Goal: Task Accomplishment & Management: Complete application form

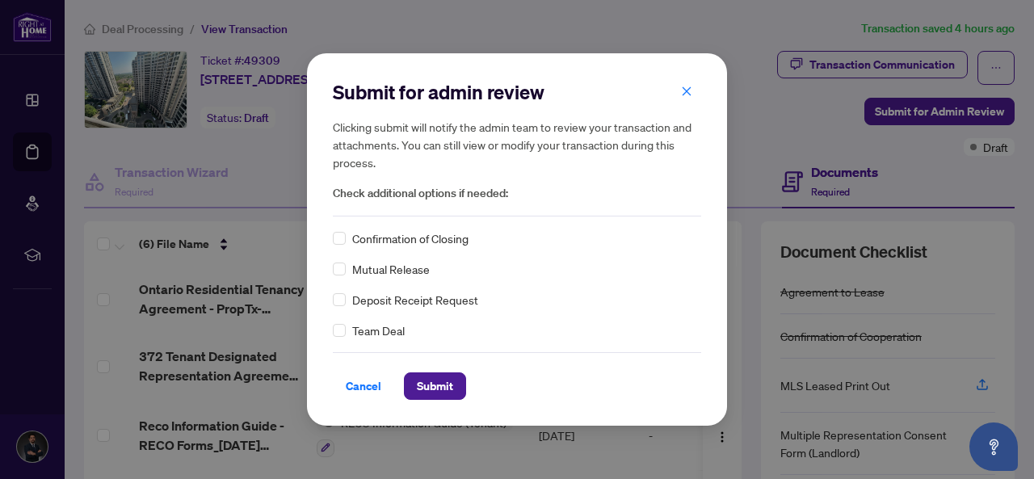
click at [421, 43] on div "Submit for admin review Clicking submit will notify the admin team to review yo…" at bounding box center [517, 239] width 1034 height 479
click at [371, 379] on span "Cancel" at bounding box center [364, 386] width 36 height 26
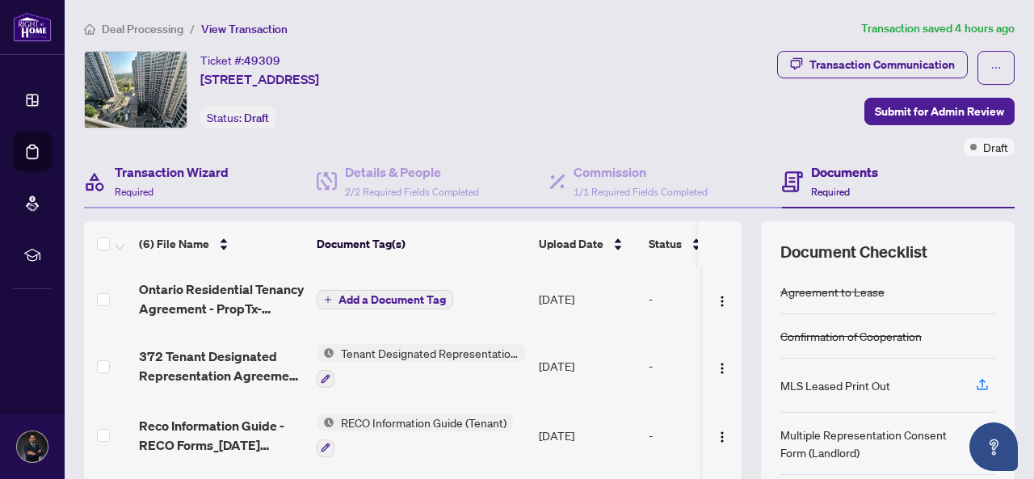
click at [249, 172] on div "Transaction Wizard Required" at bounding box center [200, 182] width 233 height 52
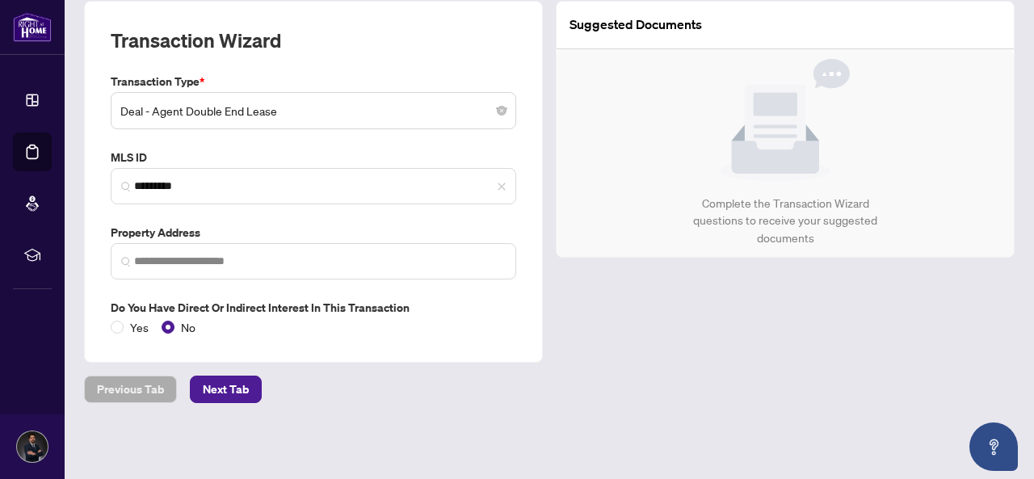
type input "**********"
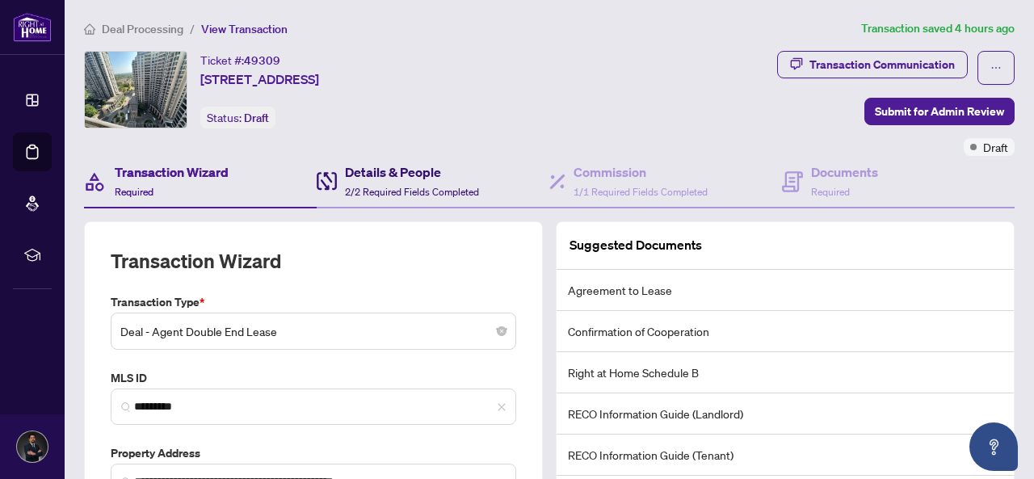
click at [380, 174] on h4 "Details & People" at bounding box center [412, 171] width 134 height 19
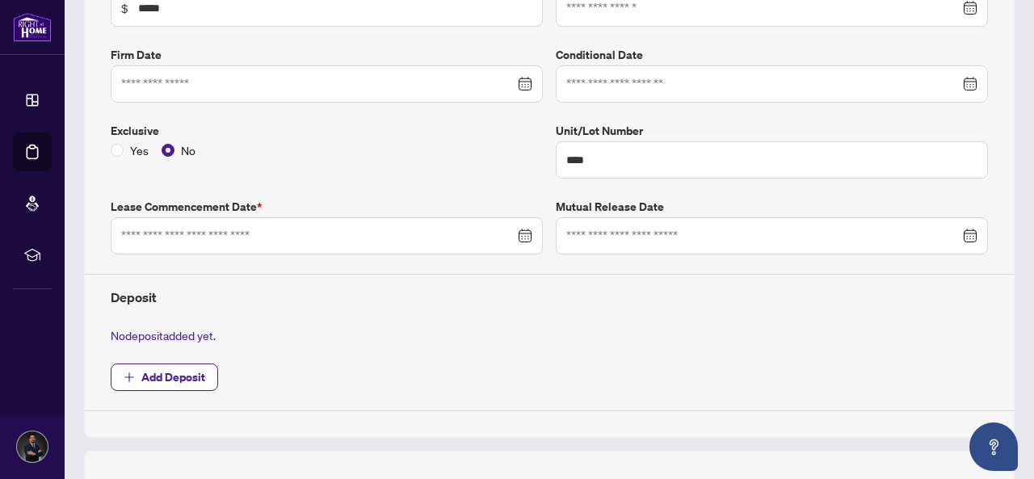
type input "**********"
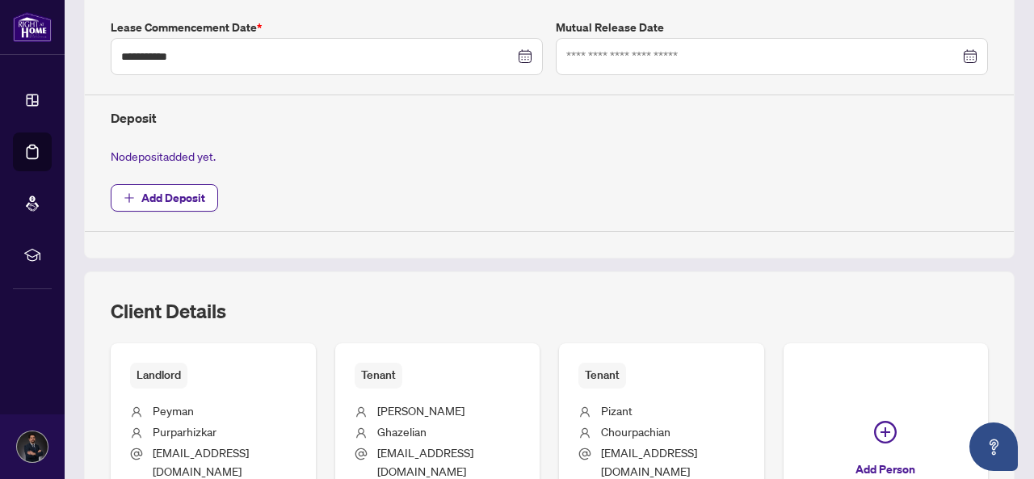
scroll to position [484, 0]
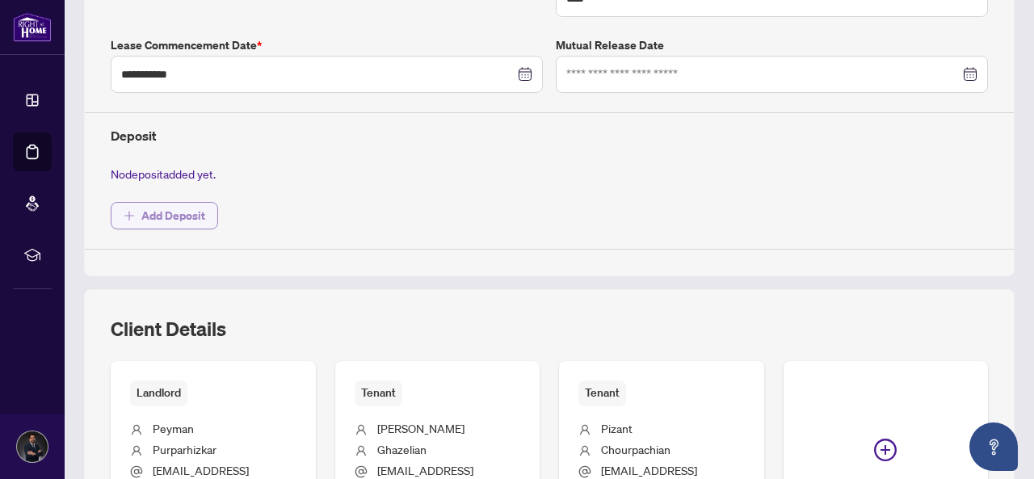
click at [208, 219] on button "Add Deposit" at bounding box center [164, 215] width 107 height 27
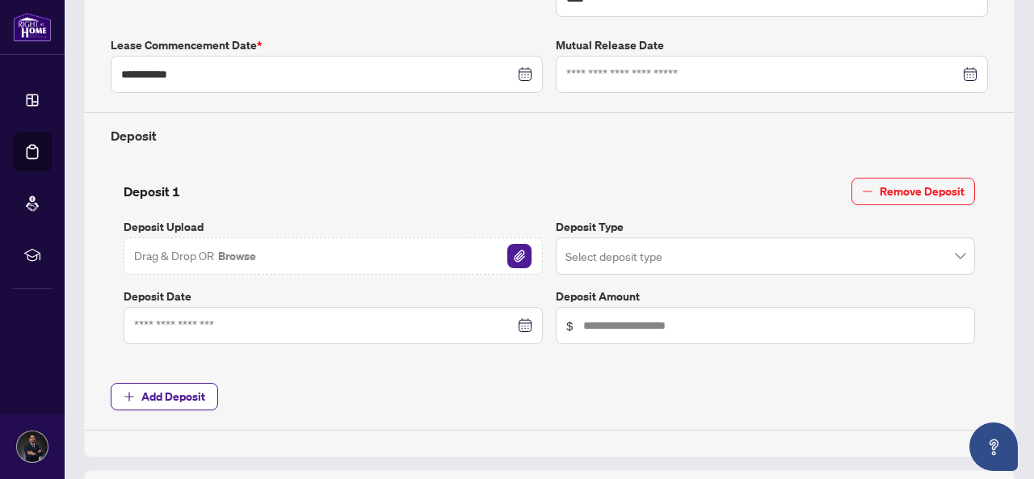
click at [507, 254] on img "button" at bounding box center [519, 256] width 24 height 24
click at [516, 245] on img "button" at bounding box center [519, 256] width 24 height 24
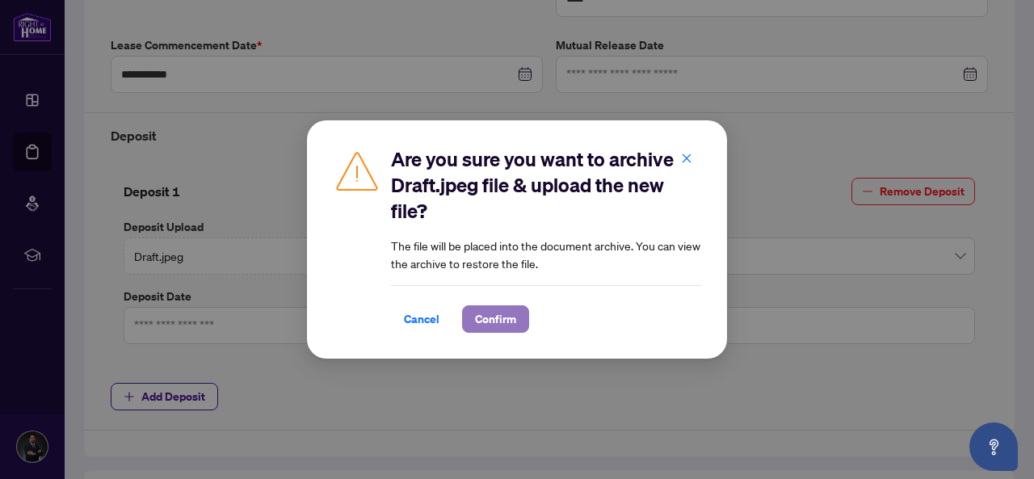
click at [496, 312] on span "Confirm" at bounding box center [495, 319] width 41 height 26
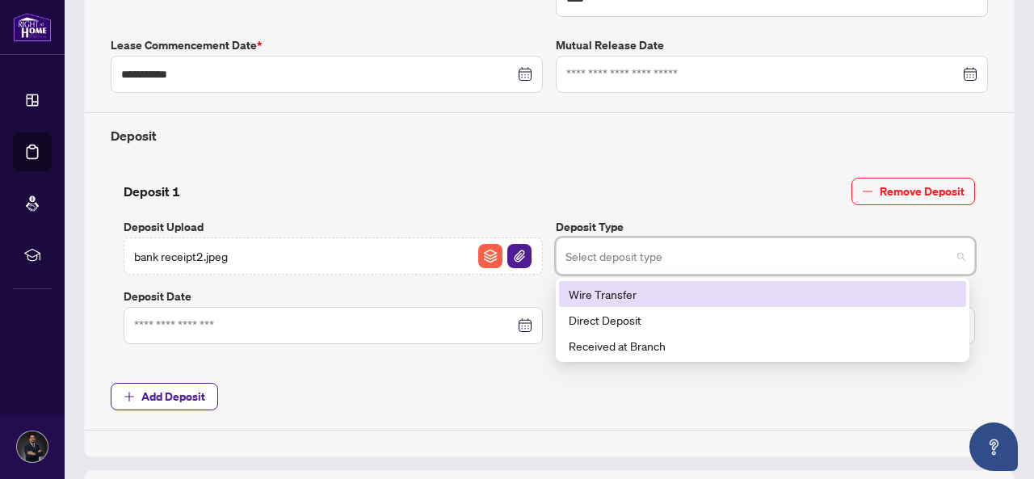
click at [591, 241] on input "search" at bounding box center [757, 259] width 385 height 36
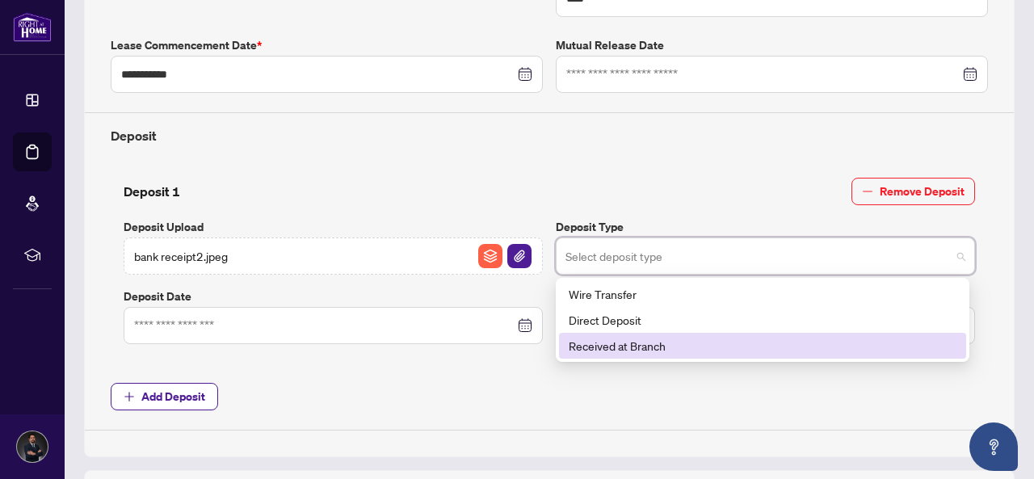
click at [606, 337] on div "Received at Branch" at bounding box center [762, 346] width 388 height 18
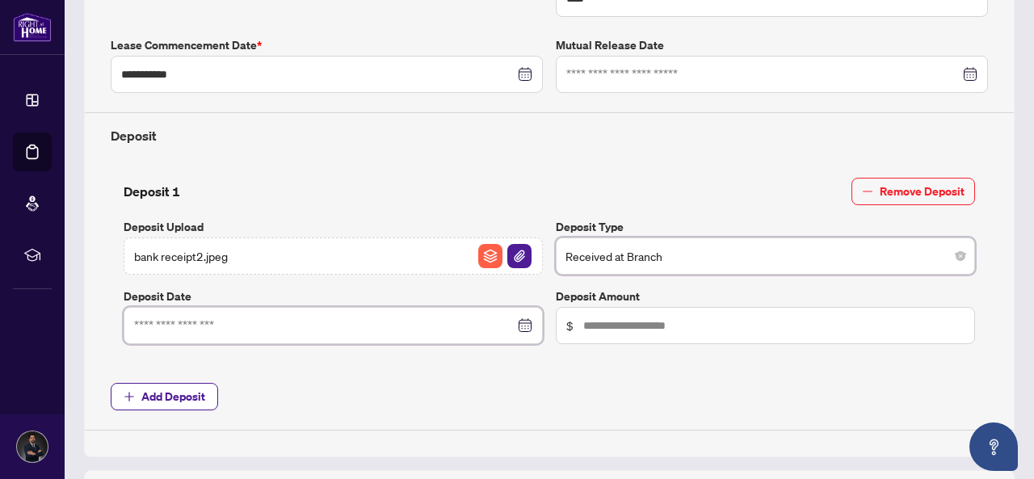
click at [244, 323] on input at bounding box center [324, 326] width 380 height 18
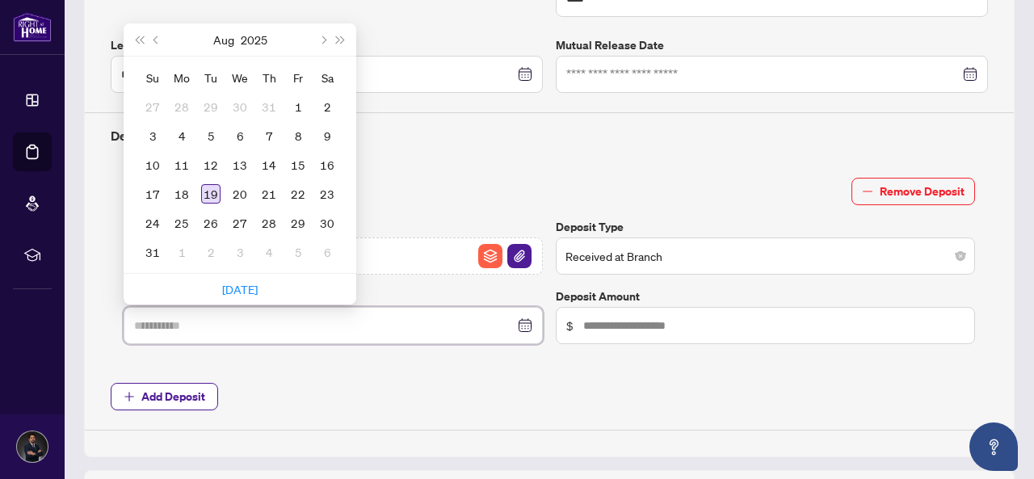
type input "**********"
click at [208, 187] on div "19" at bounding box center [210, 193] width 19 height 19
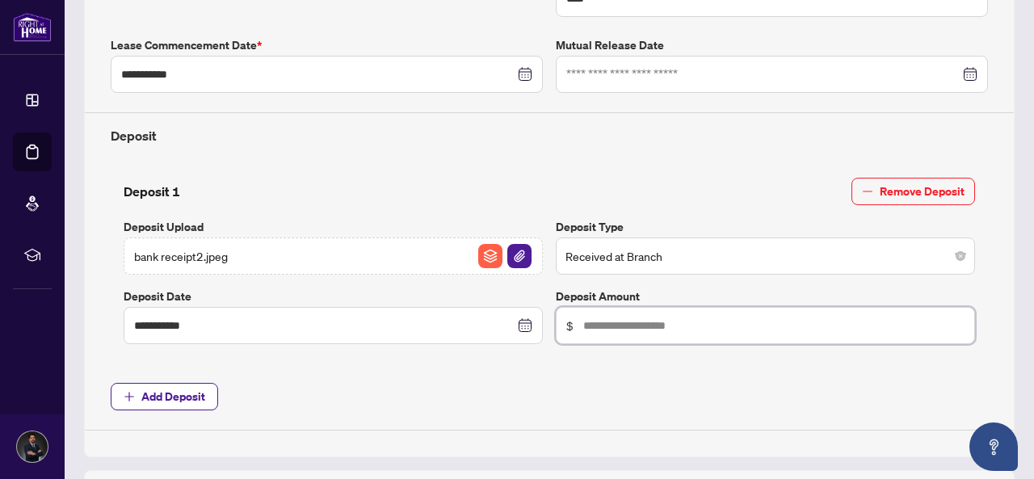
click at [583, 317] on input "text" at bounding box center [773, 326] width 381 height 18
type input "*****"
click at [549, 388] on span "Add Deposit" at bounding box center [549, 396] width 877 height 27
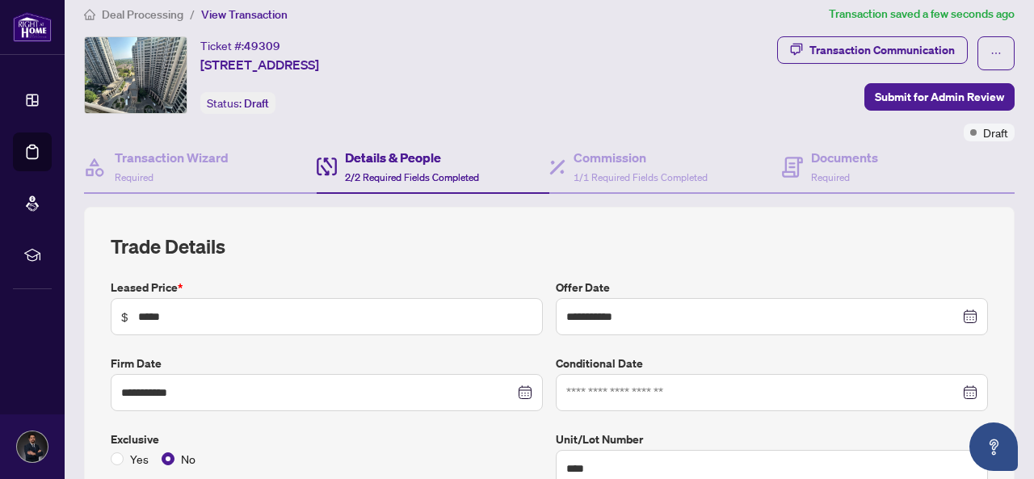
scroll to position [0, 0]
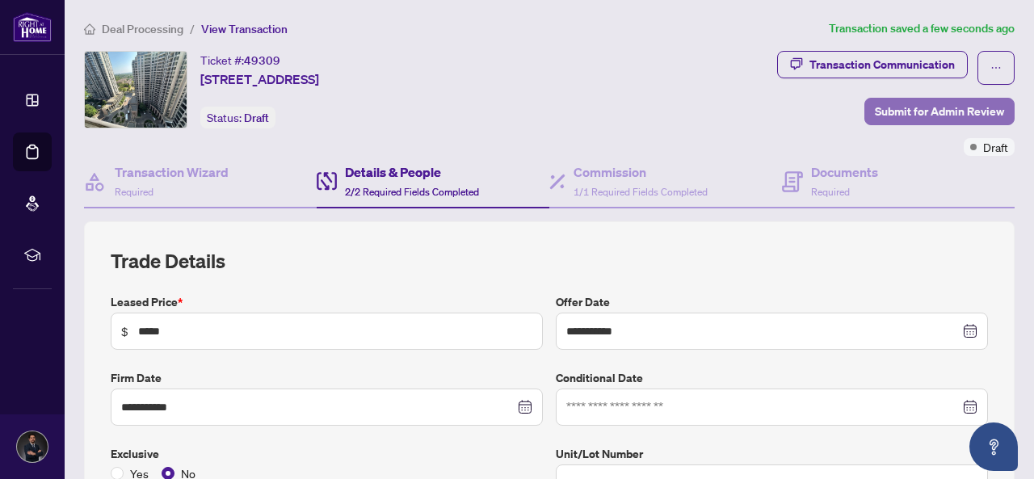
click at [883, 110] on span "Submit for Admin Review" at bounding box center [938, 112] width 129 height 26
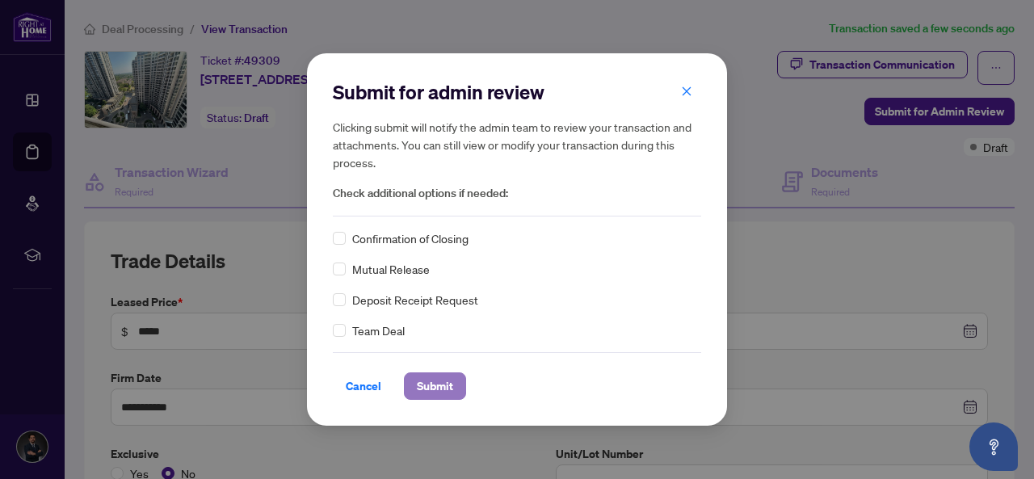
click at [421, 385] on span "Submit" at bounding box center [435, 386] width 36 height 26
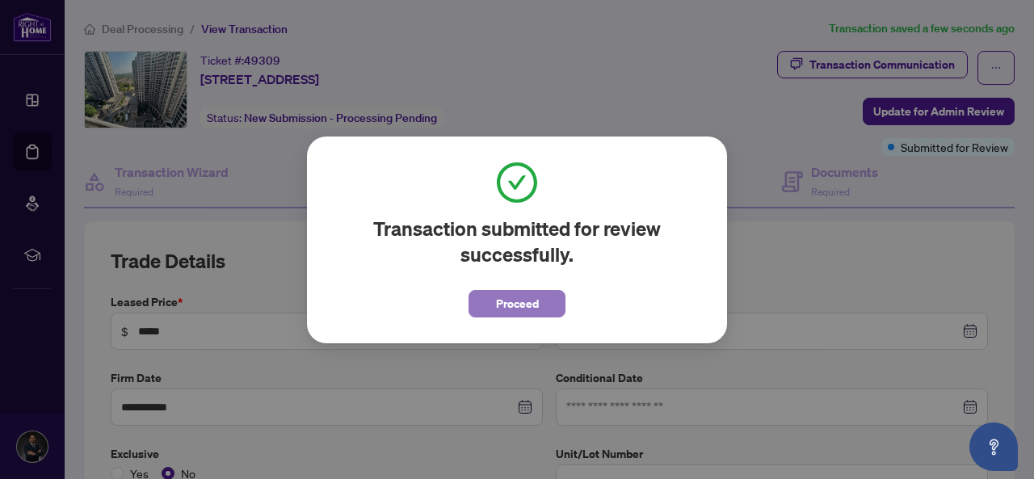
click at [503, 310] on span "Proceed" at bounding box center [517, 304] width 43 height 26
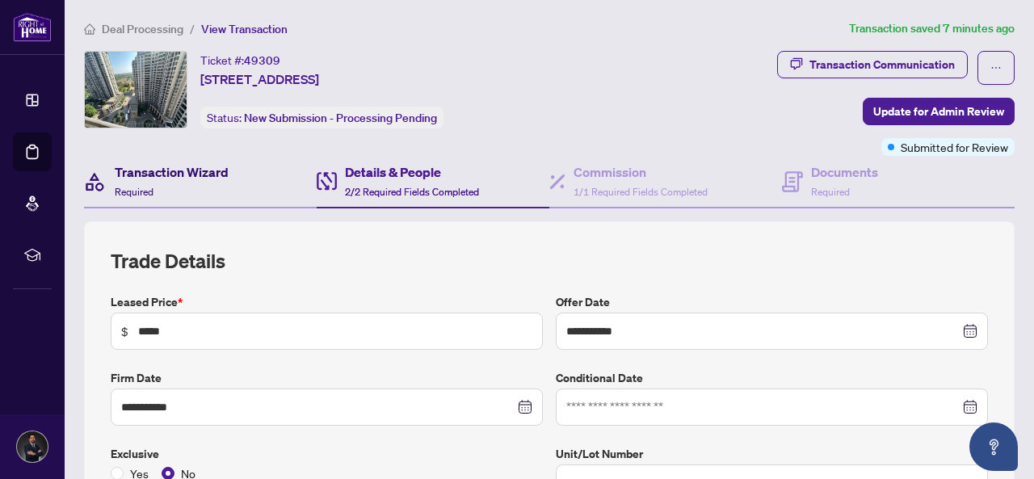
click at [181, 174] on h4 "Transaction Wizard" at bounding box center [172, 171] width 114 height 19
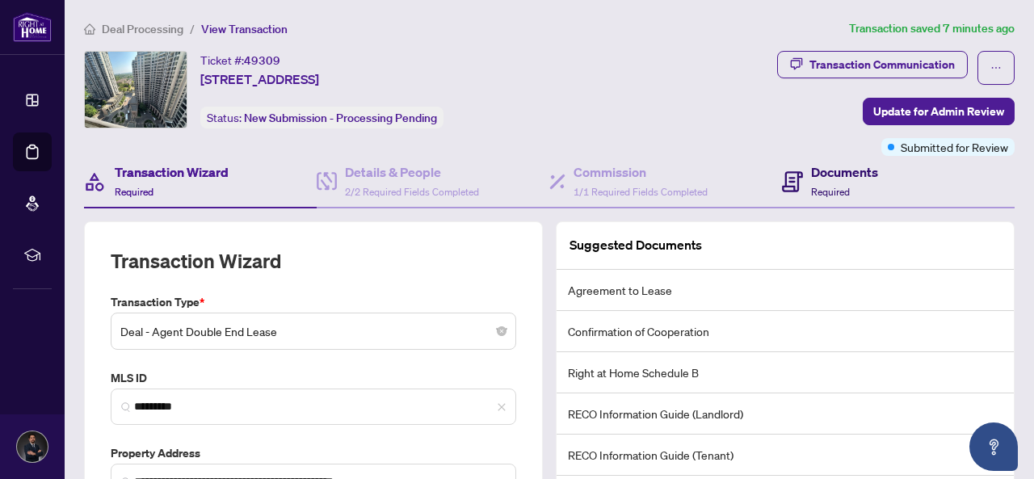
click at [811, 175] on h4 "Documents" at bounding box center [844, 171] width 67 height 19
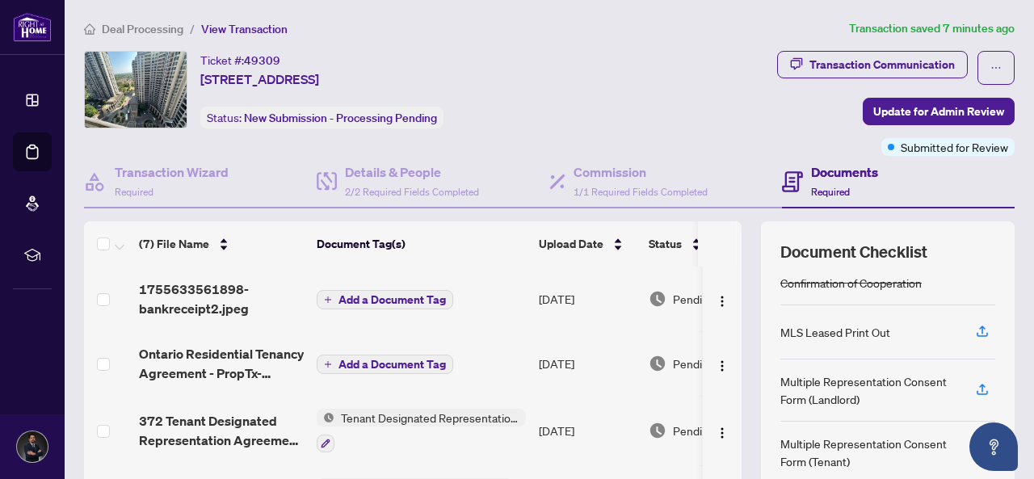
scroll to position [81, 0]
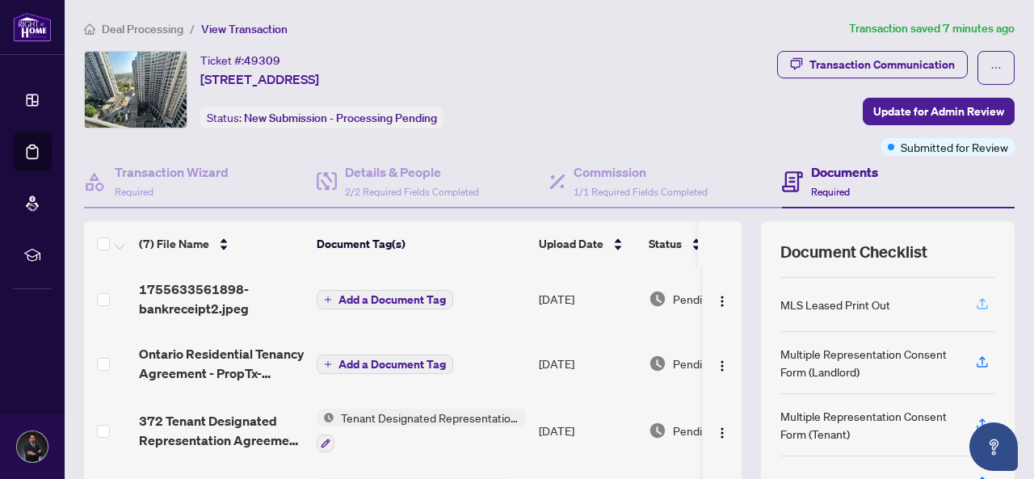
click at [976, 304] on icon "button" at bounding box center [981, 306] width 11 height 4
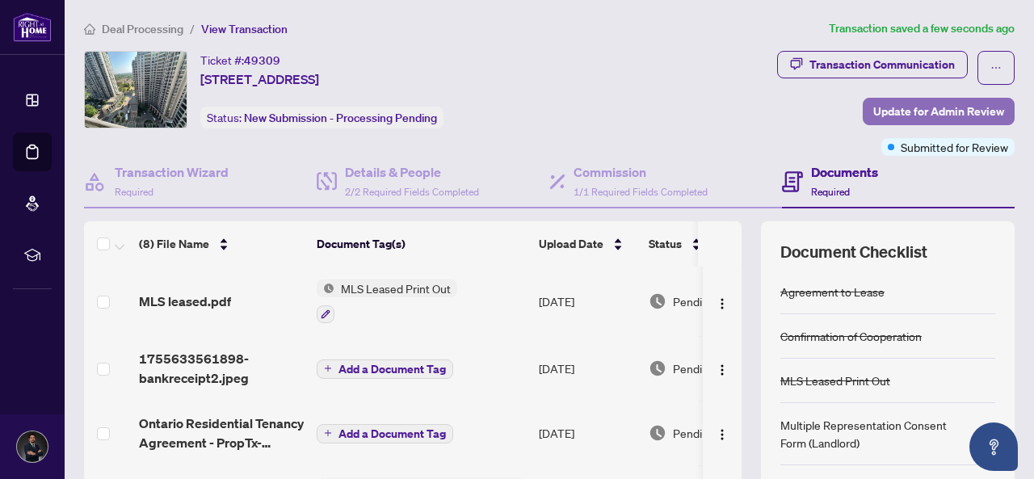
click at [906, 103] on span "Update for Admin Review" at bounding box center [938, 112] width 131 height 26
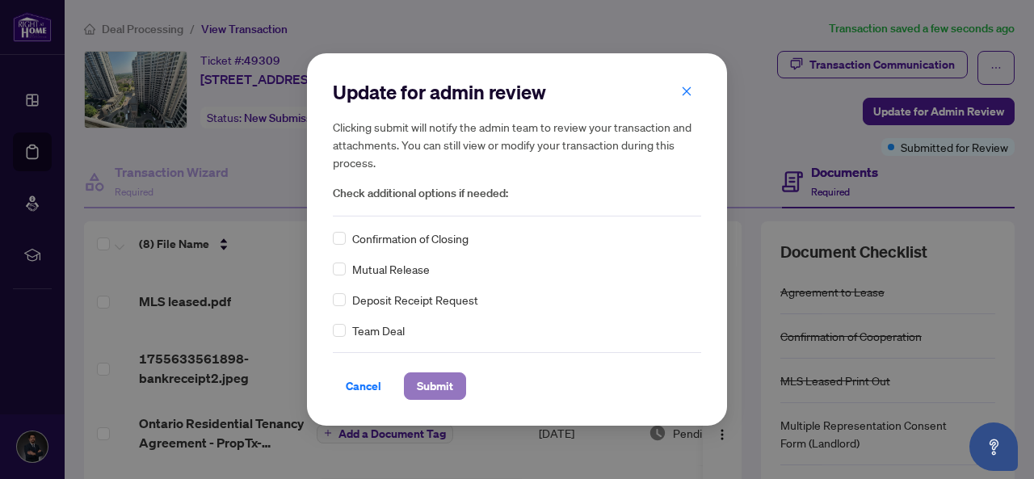
click at [421, 375] on span "Submit" at bounding box center [435, 386] width 36 height 26
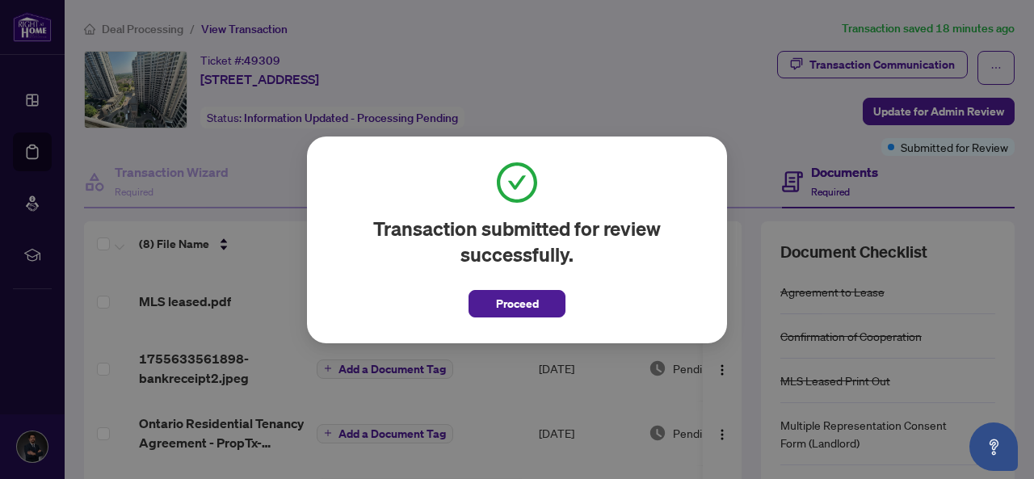
click at [546, 304] on button "Proceed" at bounding box center [516, 303] width 97 height 27
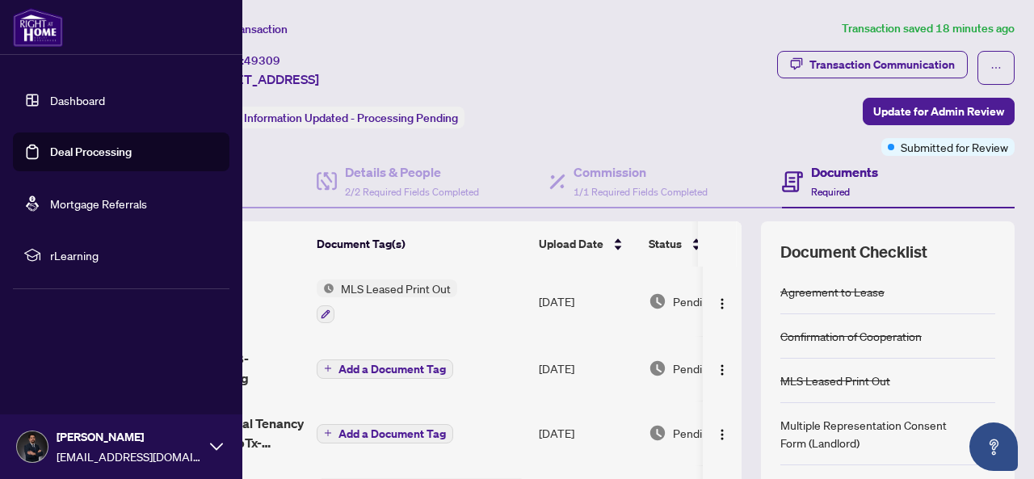
click at [50, 153] on link "Deal Processing" at bounding box center [91, 152] width 82 height 15
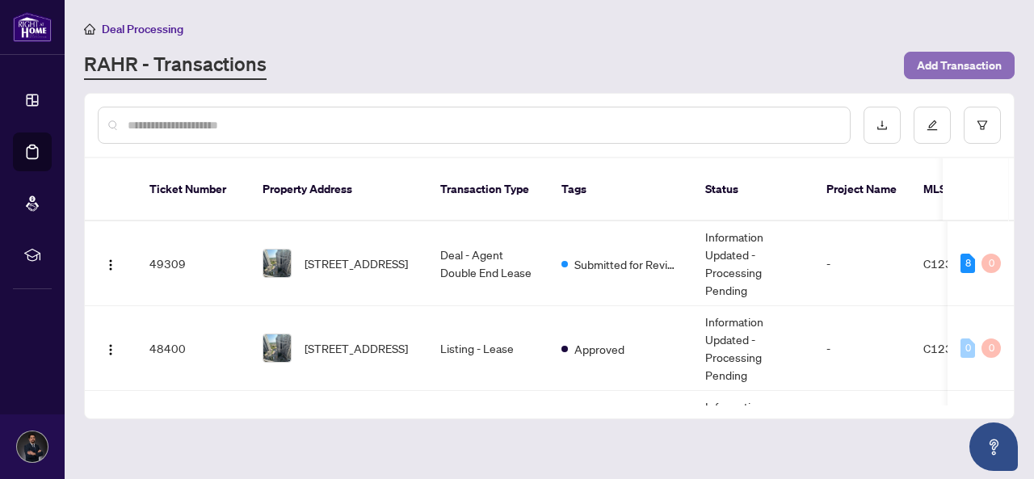
click at [927, 63] on span "Add Transaction" at bounding box center [958, 65] width 85 height 26
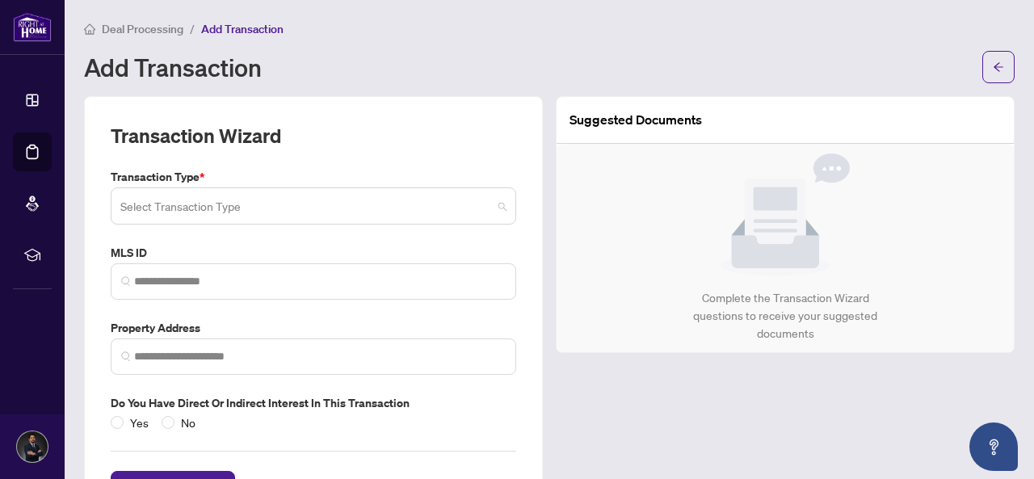
click at [359, 193] on input "search" at bounding box center [305, 209] width 371 height 36
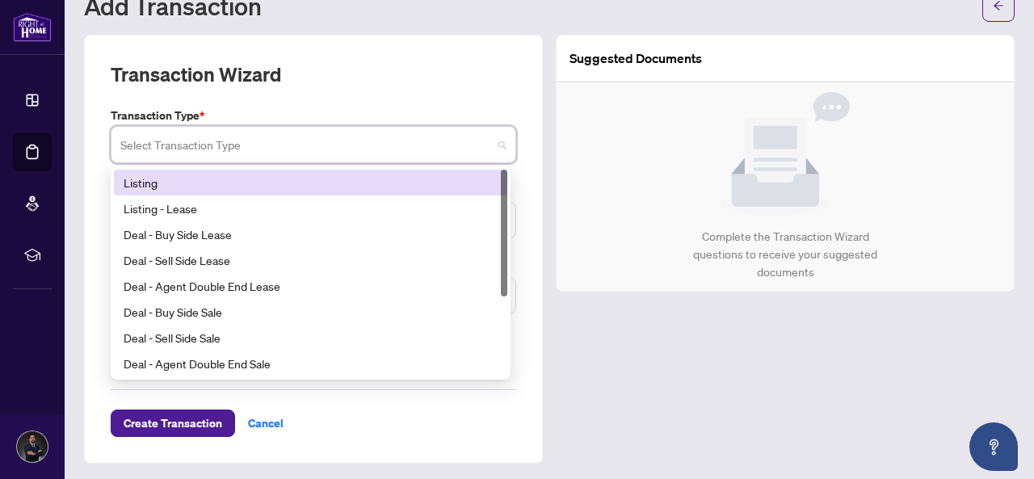
click at [205, 187] on div "Listing" at bounding box center [311, 183] width 374 height 18
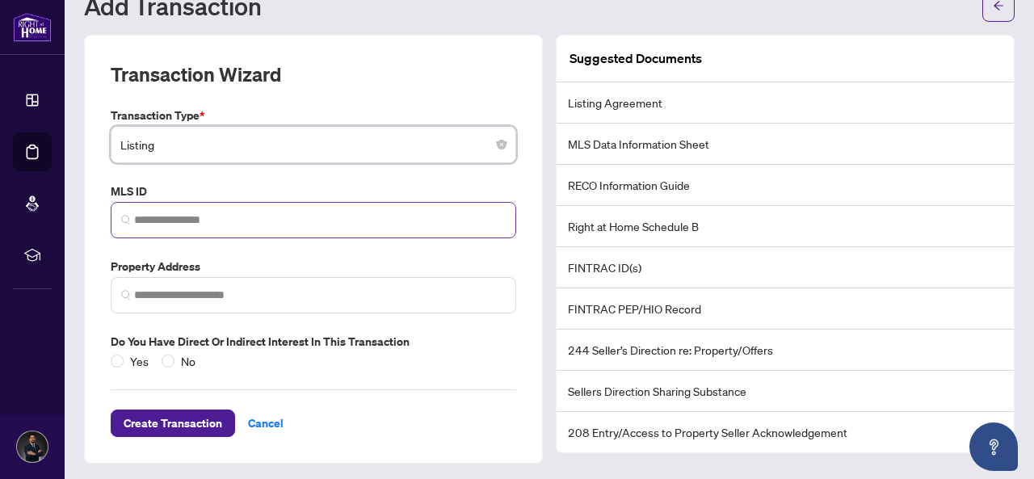
click at [202, 208] on span at bounding box center [313, 220] width 405 height 36
paste input "*********"
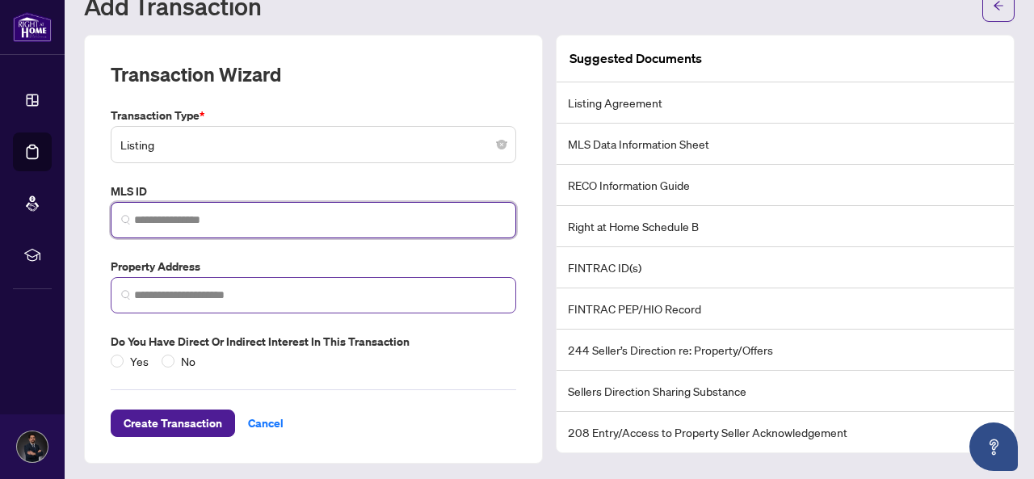
type input "*********"
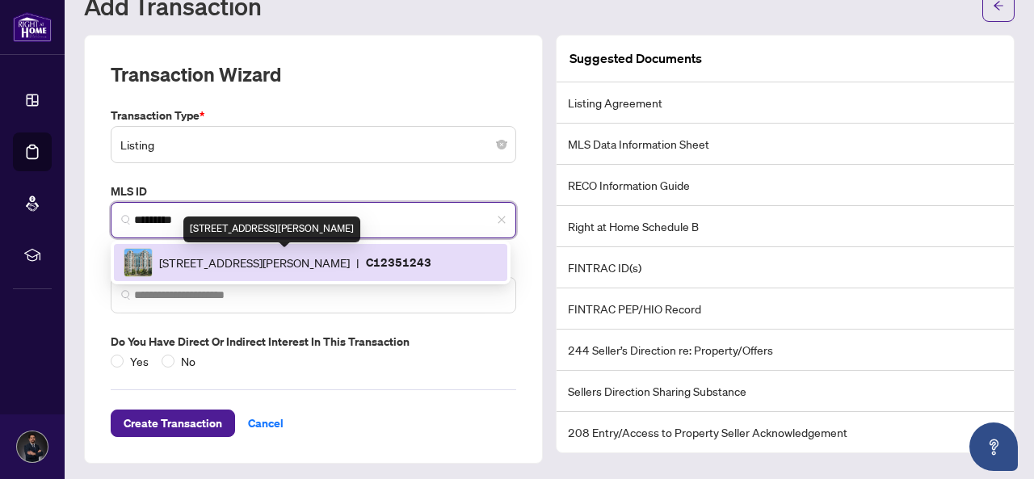
click at [246, 256] on span "[STREET_ADDRESS][PERSON_NAME]" at bounding box center [254, 263] width 191 height 18
type input "**********"
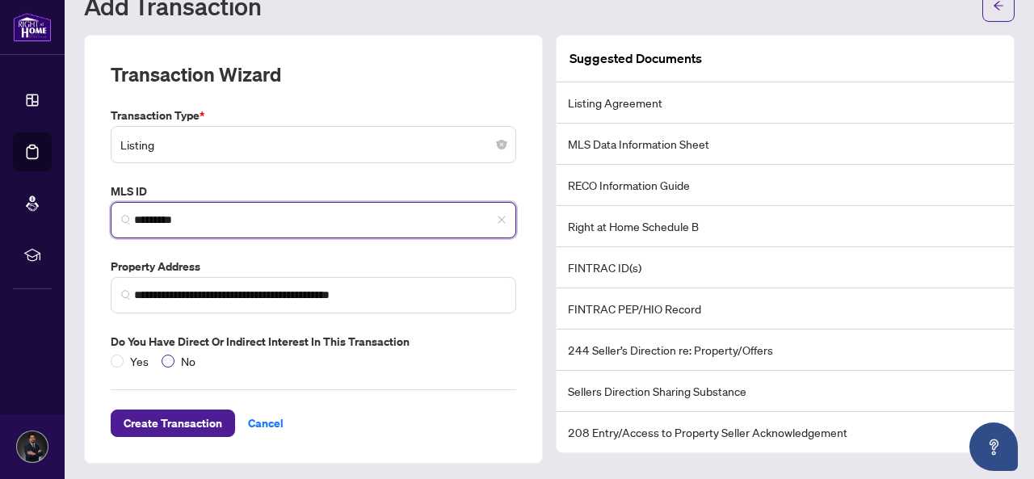
type input "*********"
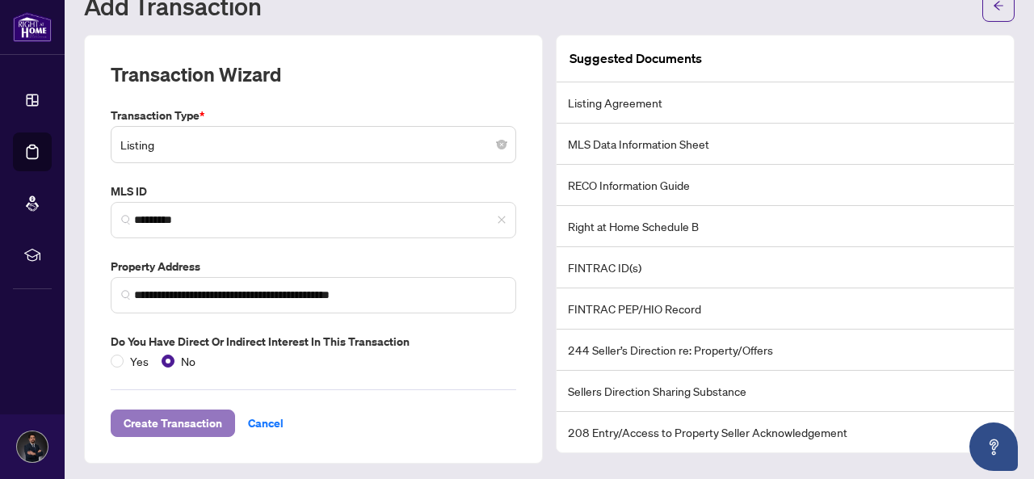
click at [175, 416] on span "Create Transaction" at bounding box center [173, 423] width 99 height 26
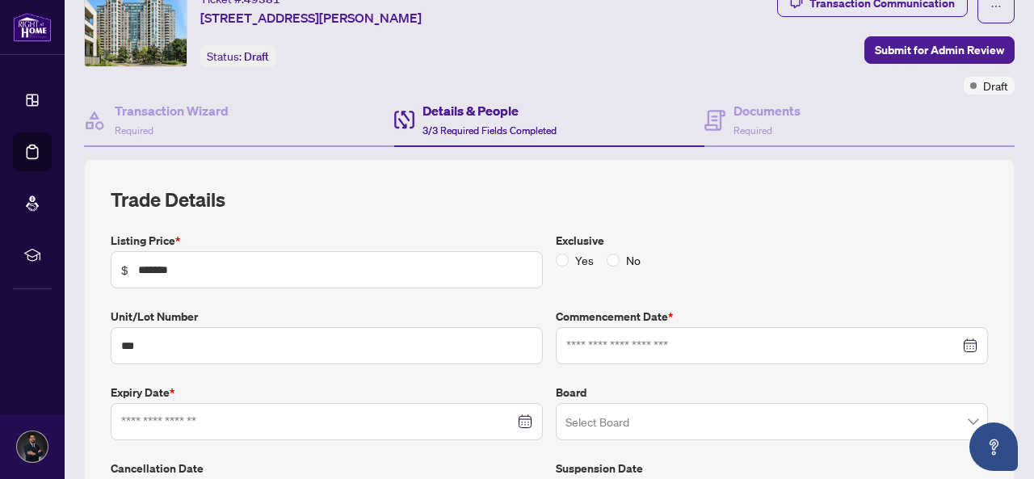
type input "**********"
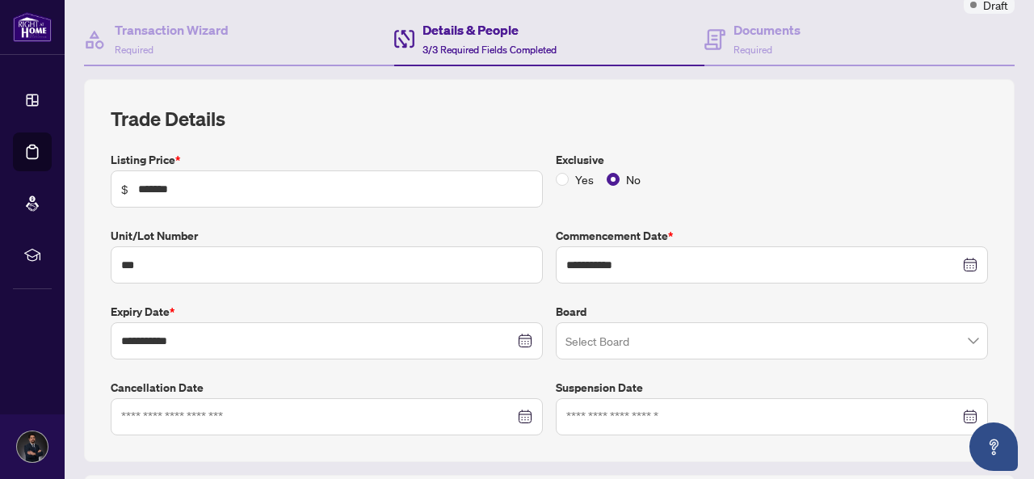
scroll to position [223, 0]
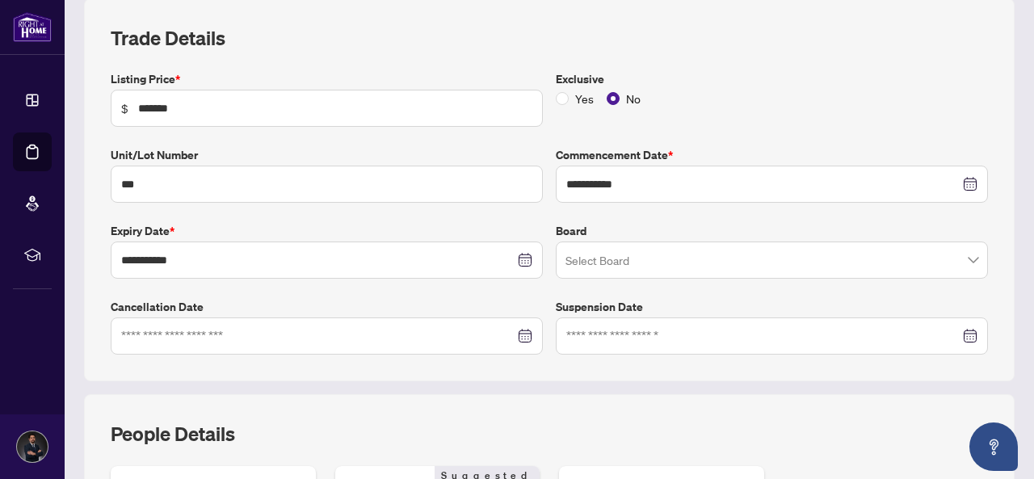
click at [605, 261] on input "search" at bounding box center [764, 263] width 398 height 36
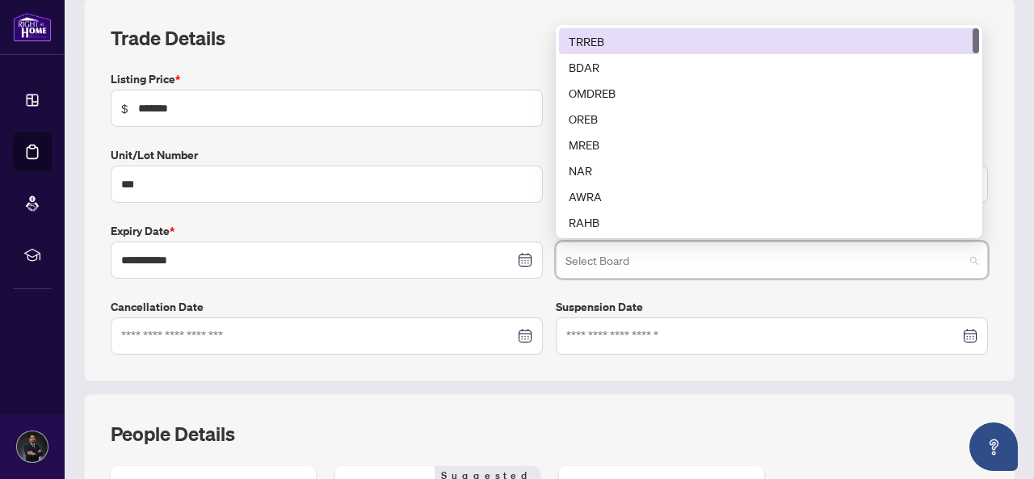
click at [595, 44] on div "TRREB" at bounding box center [768, 41] width 400 height 18
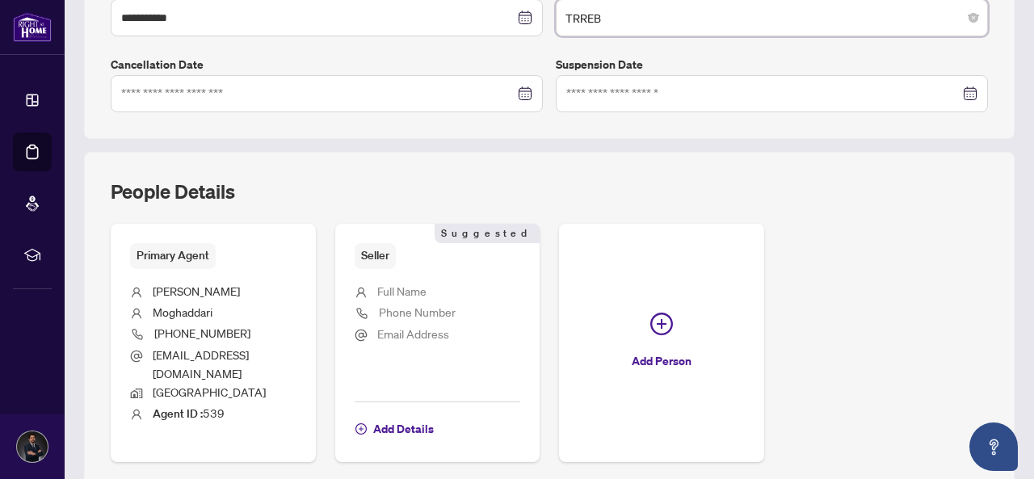
scroll to position [546, 0]
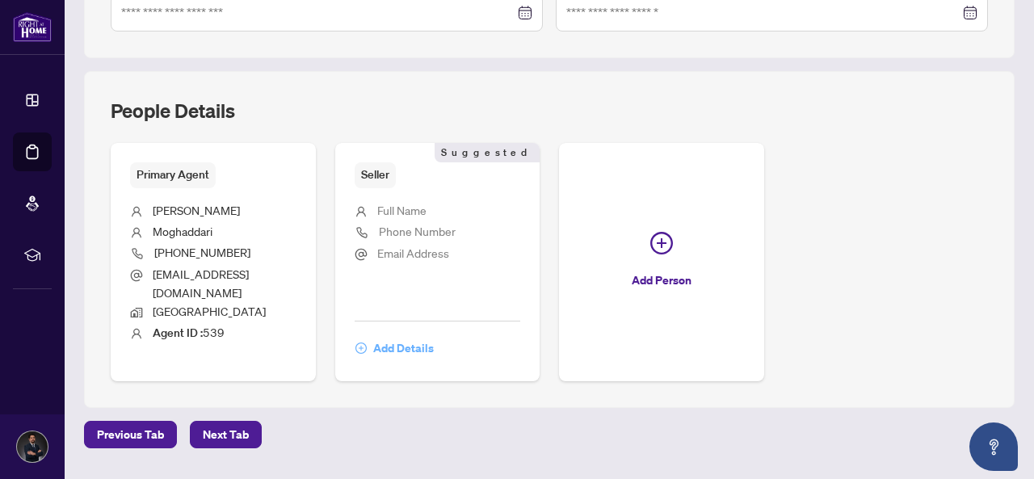
click at [434, 335] on span "Add Details" at bounding box center [403, 348] width 61 height 26
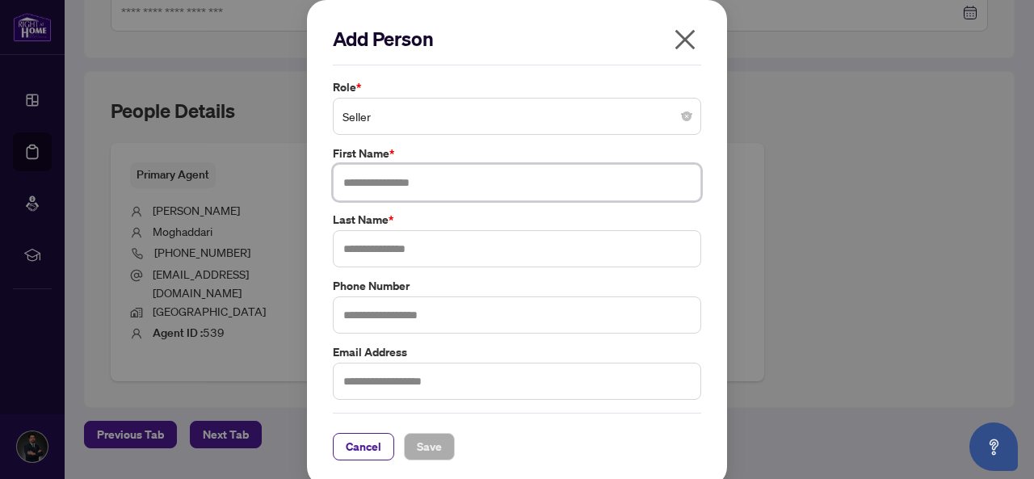
click at [381, 181] on input "text" at bounding box center [517, 182] width 368 height 37
type input "******"
type input "**********"
click at [359, 384] on input "text" at bounding box center [517, 381] width 368 height 37
type input "**********"
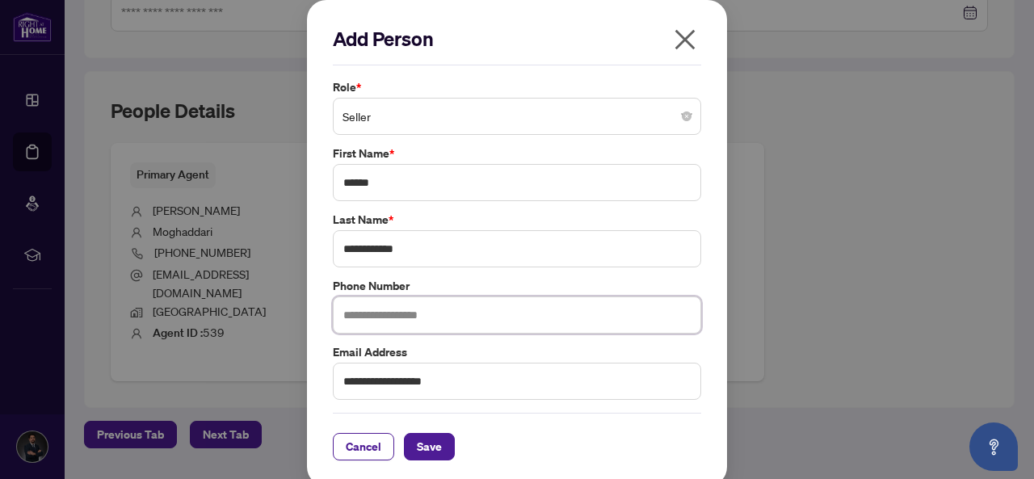
click at [372, 323] on input "text" at bounding box center [517, 314] width 368 height 37
type input "**********"
click at [417, 437] on span "Save" at bounding box center [429, 447] width 25 height 26
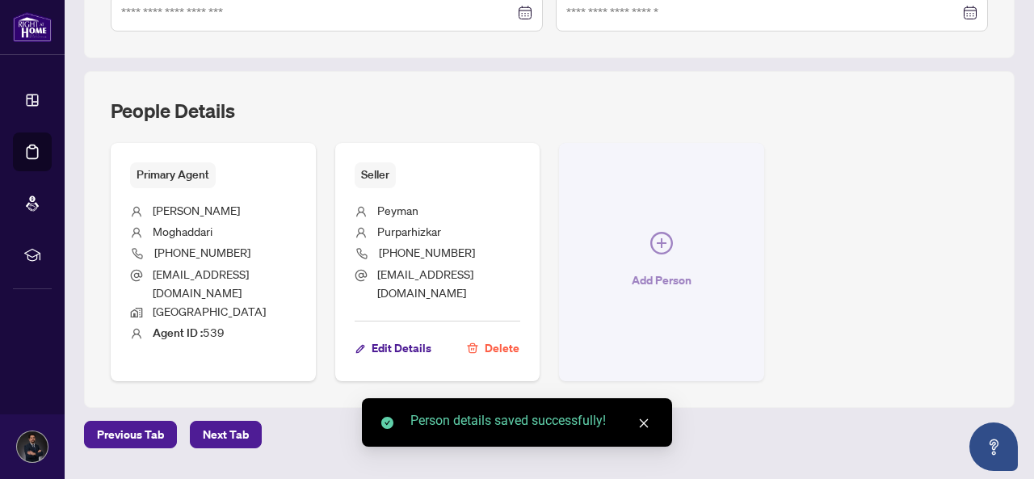
click at [691, 268] on span "Add Person" at bounding box center [661, 280] width 60 height 26
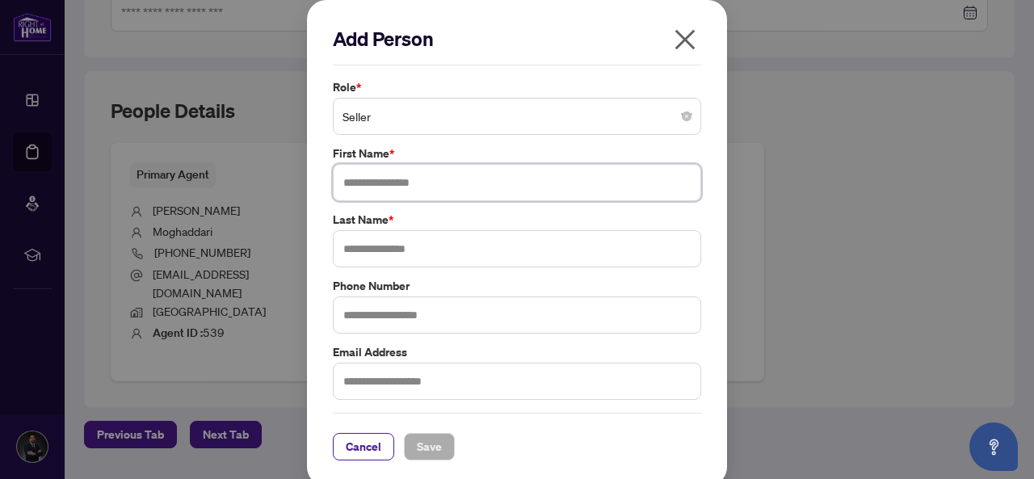
click at [541, 180] on input "text" at bounding box center [517, 182] width 368 height 37
type input "****"
type input "******"
click at [486, 318] on input "text" at bounding box center [517, 314] width 368 height 37
type input "**********"
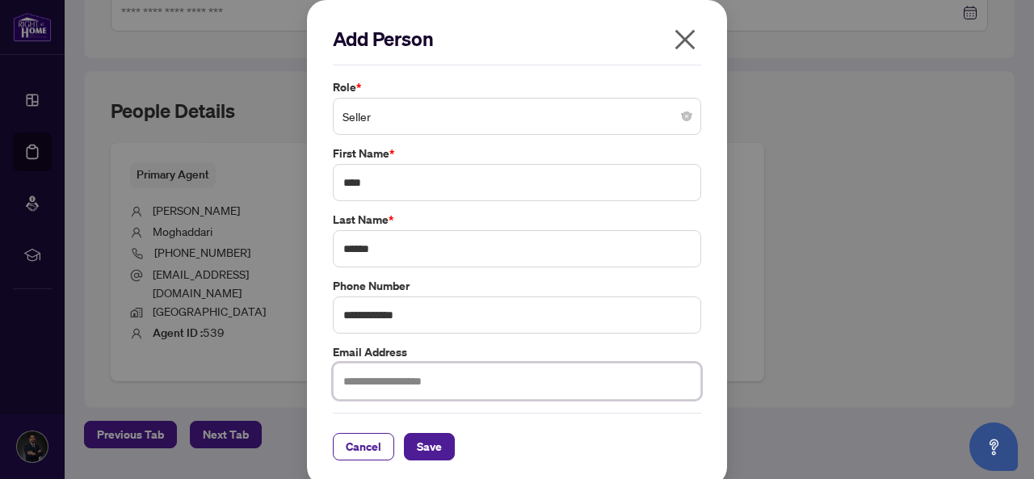
click at [477, 373] on input "text" at bounding box center [517, 381] width 368 height 37
type input "**********"
click at [431, 434] on span "Save" at bounding box center [429, 447] width 25 height 26
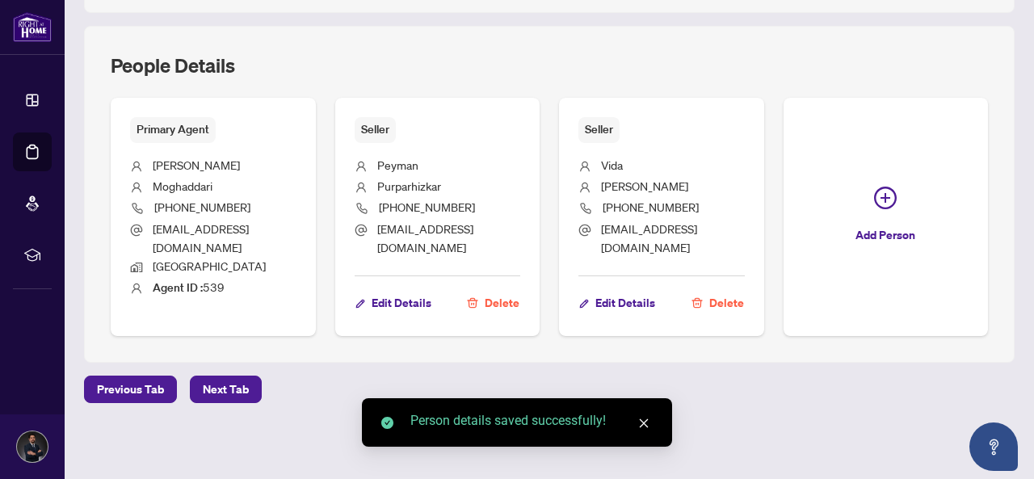
scroll to position [733, 0]
click at [225, 392] on span "Next Tab" at bounding box center [226, 389] width 46 height 26
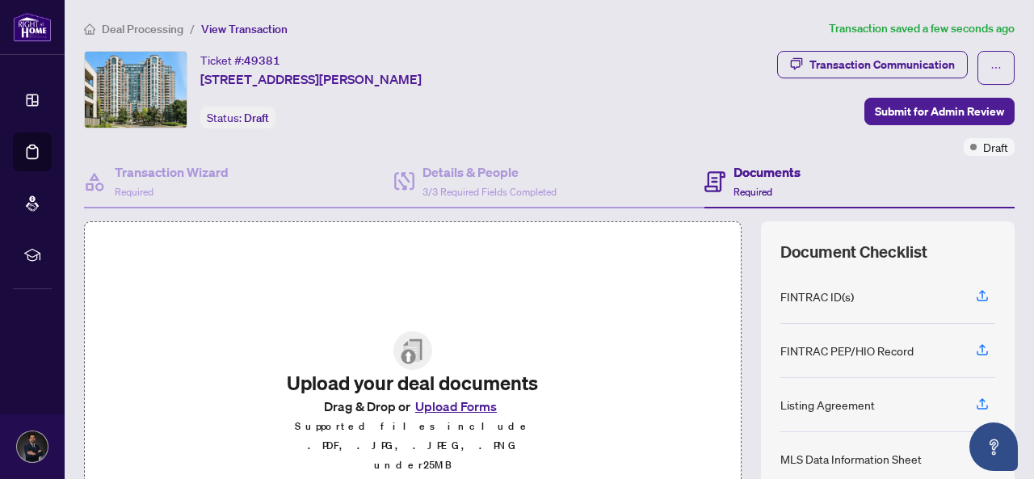
scroll to position [81, 0]
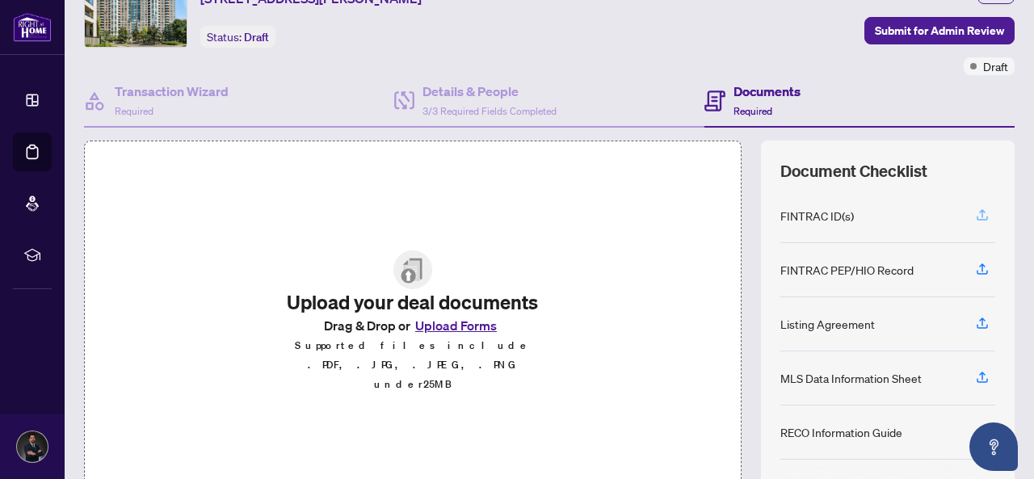
click at [975, 216] on icon "button" at bounding box center [982, 215] width 15 height 15
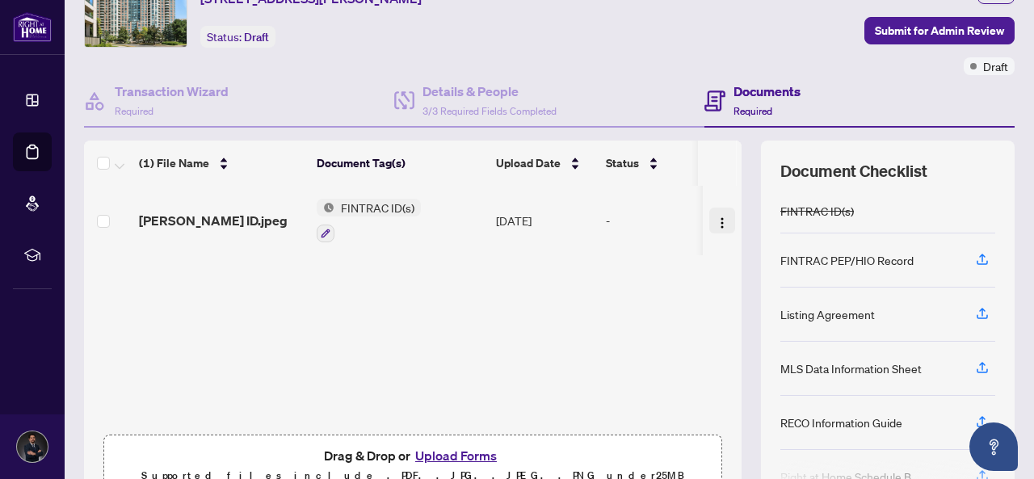
click at [715, 220] on img "button" at bounding box center [721, 222] width 13 height 13
click at [657, 286] on div "(1) File Name Document Tag(s) Upload Date Status [PERSON_NAME] ID.jpeg FINTRAC …" at bounding box center [412, 321] width 657 height 363
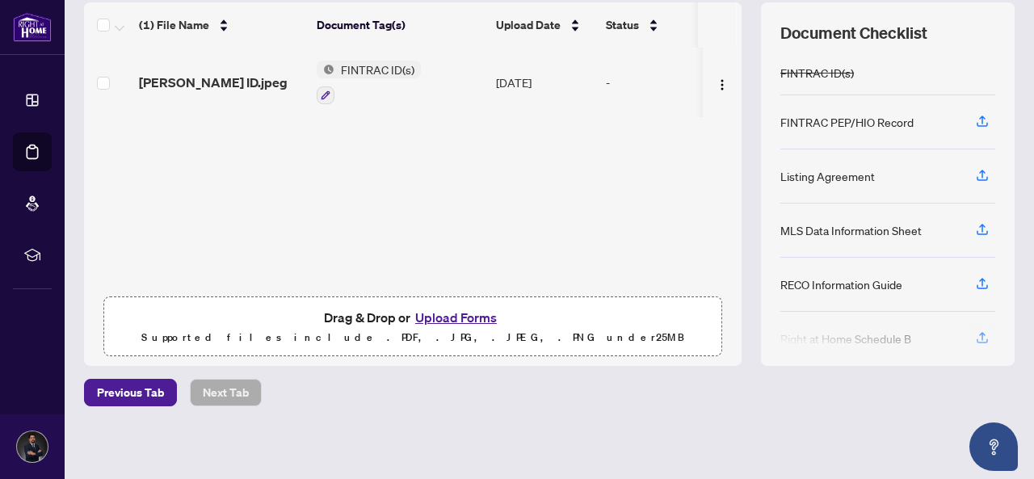
click at [439, 317] on button "Upload Forms" at bounding box center [455, 317] width 91 height 21
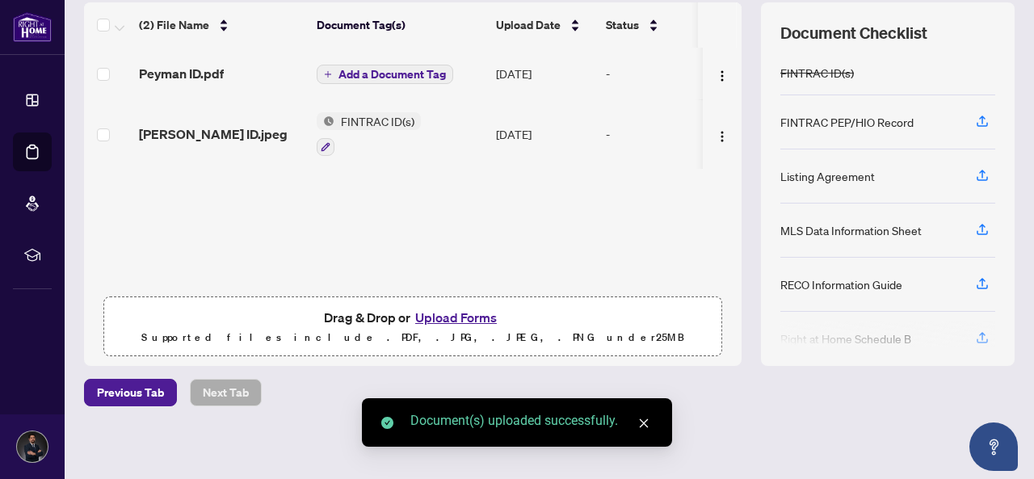
click at [780, 177] on div "Listing Agreement" at bounding box center [827, 176] width 94 height 18
click at [790, 172] on div "Listing Agreement" at bounding box center [827, 176] width 94 height 18
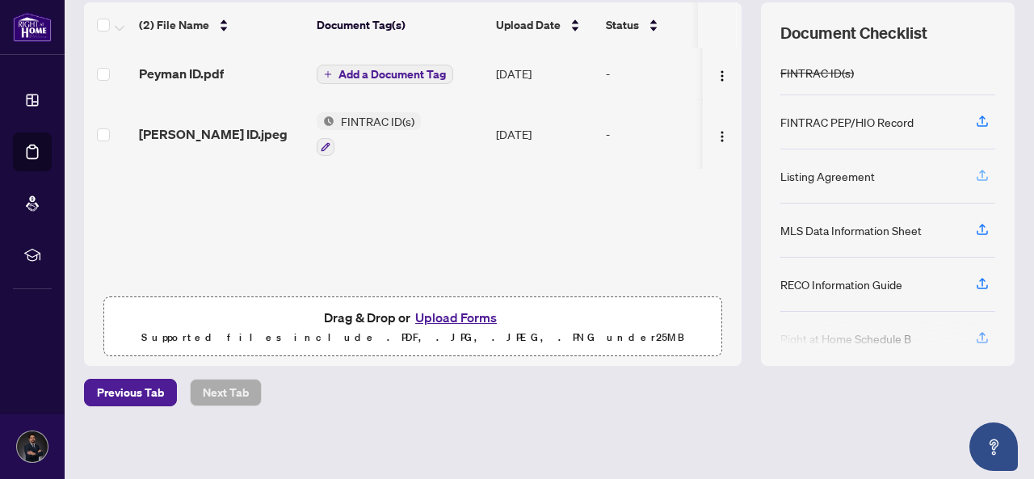
click at [975, 169] on icon "button" at bounding box center [982, 175] width 15 height 15
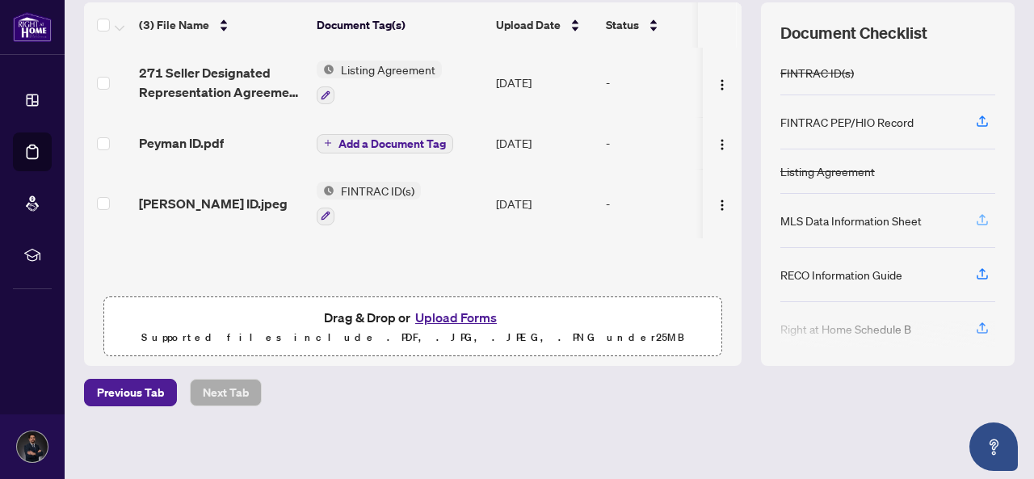
click at [975, 216] on icon "button" at bounding box center [982, 219] width 15 height 15
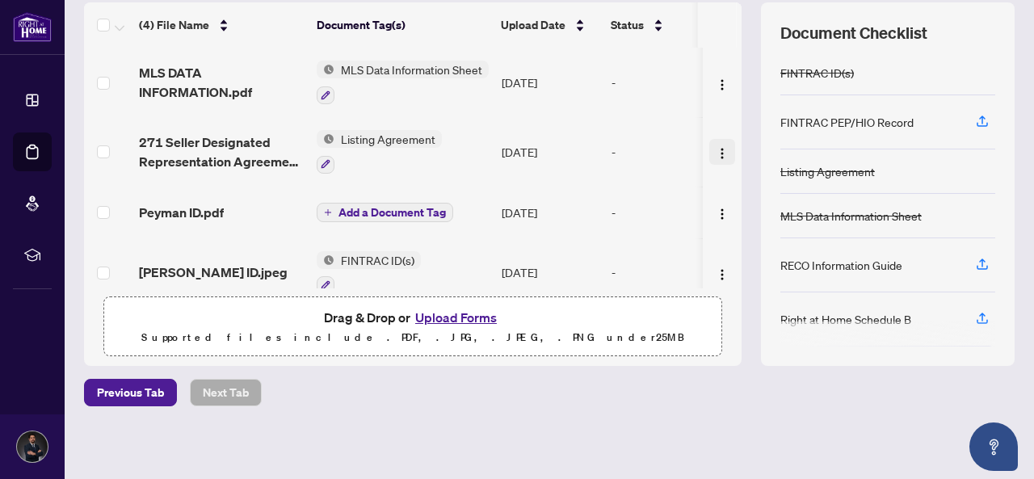
click at [715, 149] on img "button" at bounding box center [721, 153] width 13 height 13
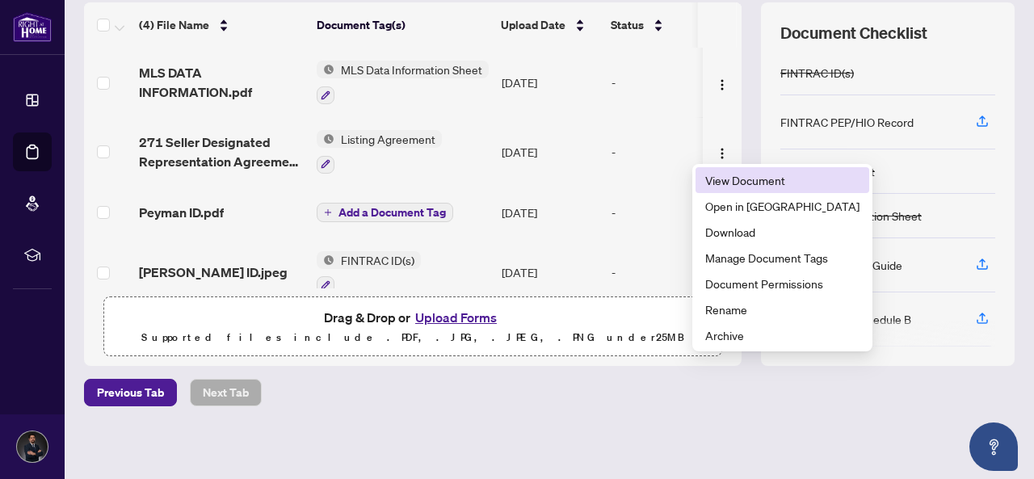
click at [714, 178] on span "View Document" at bounding box center [782, 180] width 154 height 18
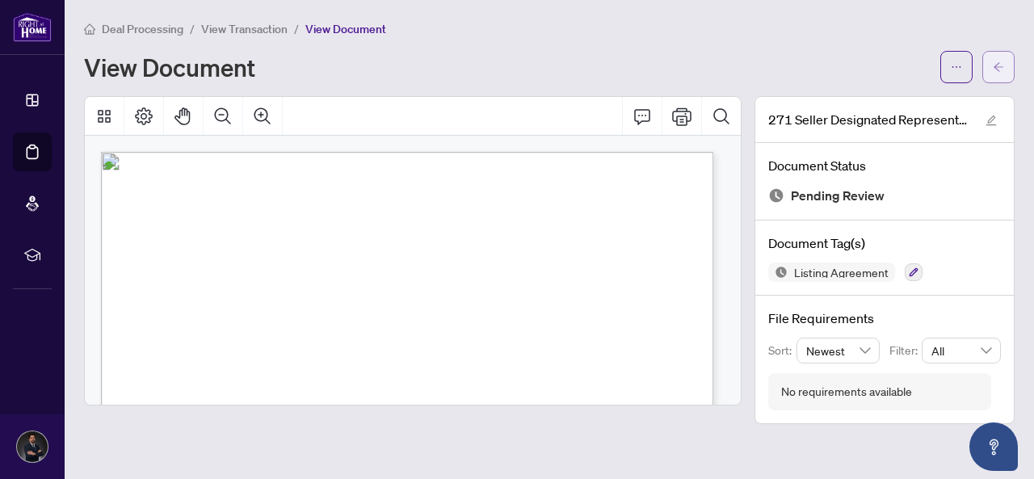
click at [1009, 72] on button "button" at bounding box center [998, 67] width 32 height 32
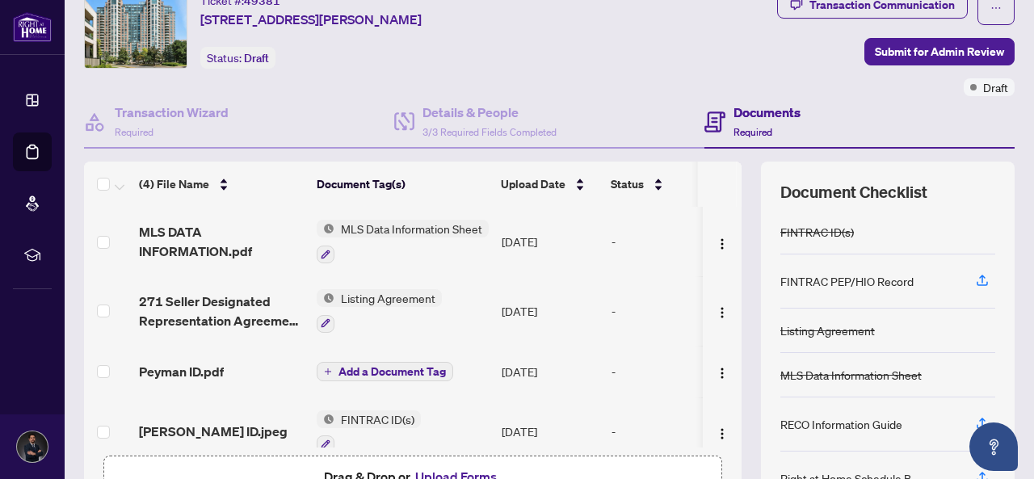
scroll to position [81, 0]
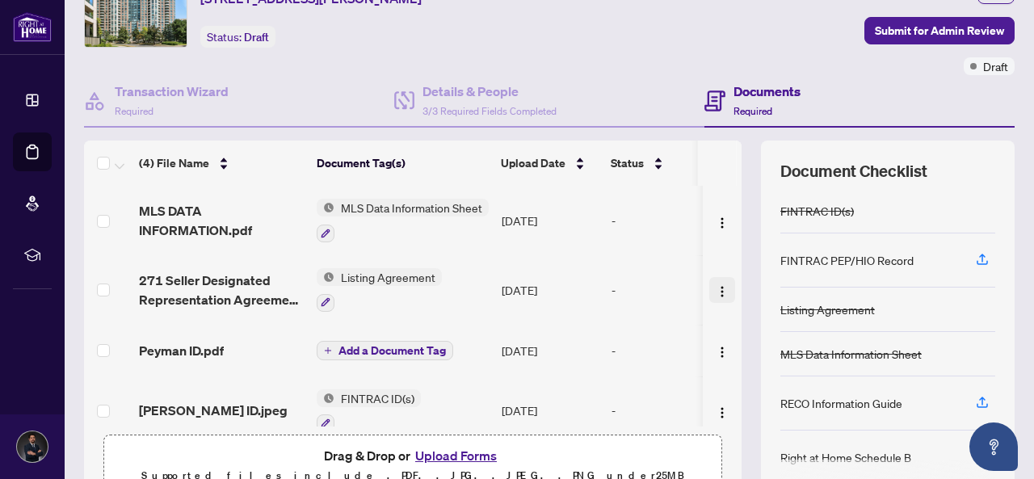
click at [715, 286] on img "button" at bounding box center [721, 291] width 13 height 13
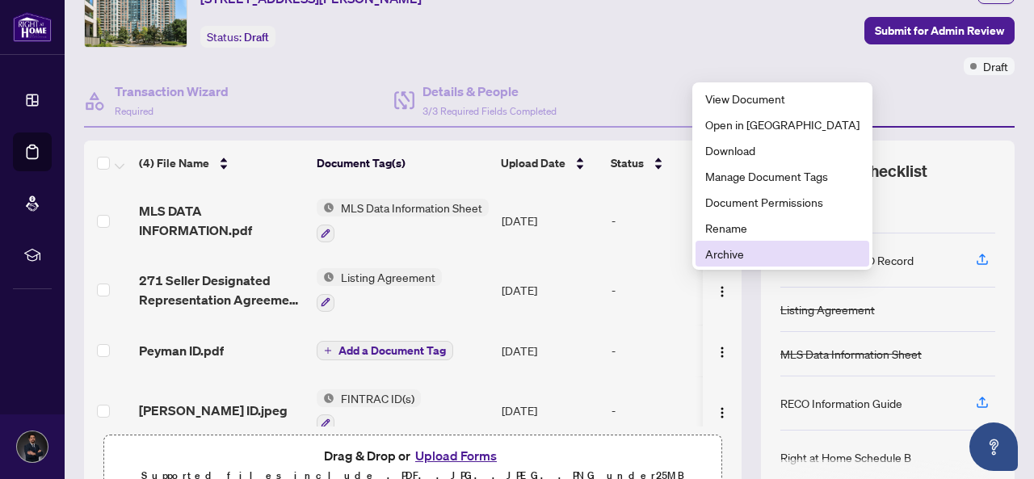
click at [706, 258] on span "Archive" at bounding box center [782, 254] width 154 height 18
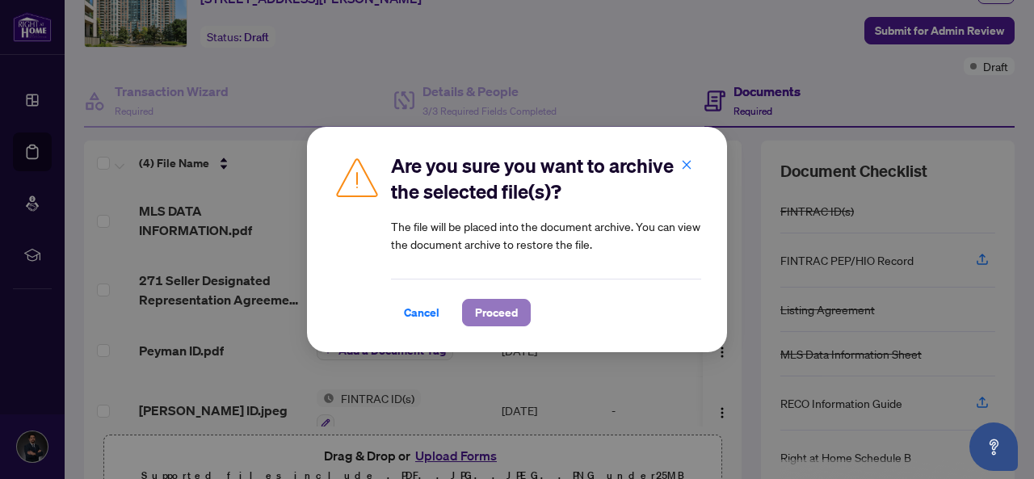
click at [507, 302] on span "Proceed" at bounding box center [496, 313] width 43 height 26
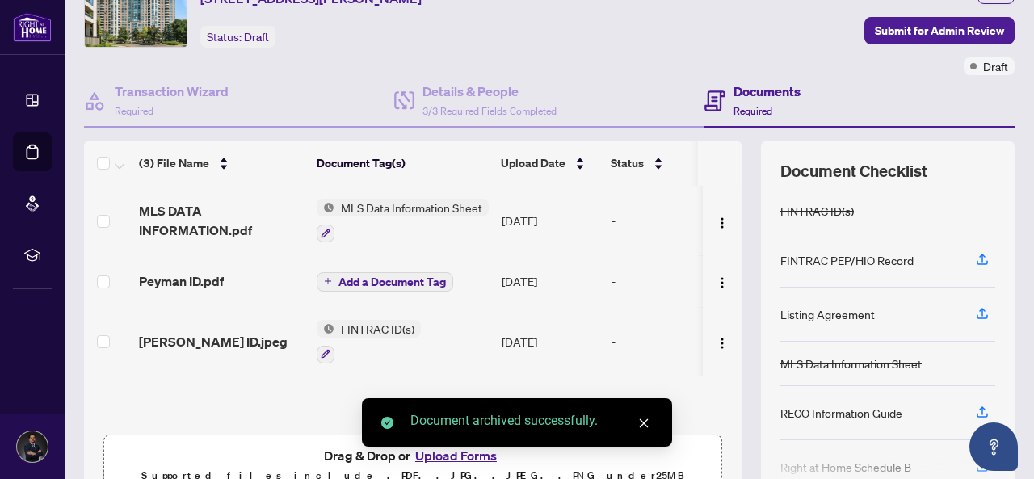
scroll to position [0, 0]
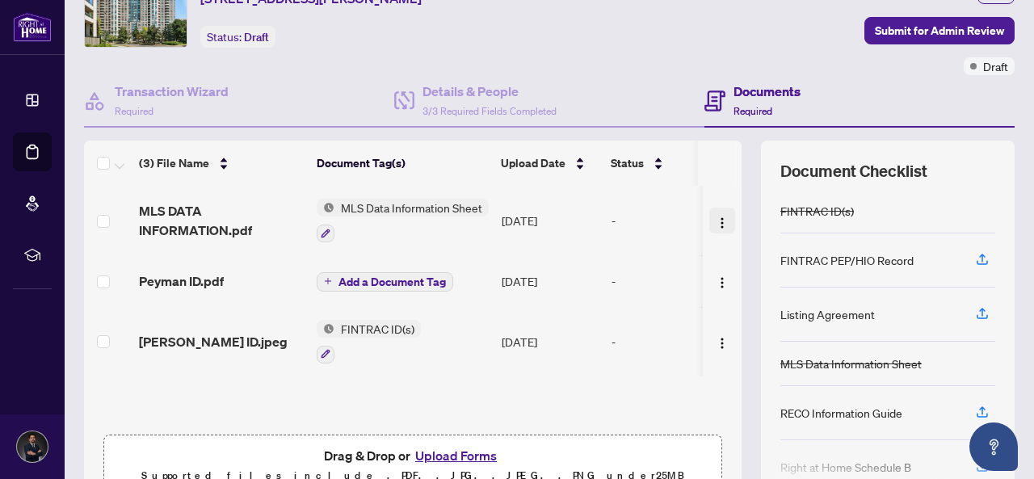
click at [709, 208] on button "button" at bounding box center [722, 221] width 26 height 26
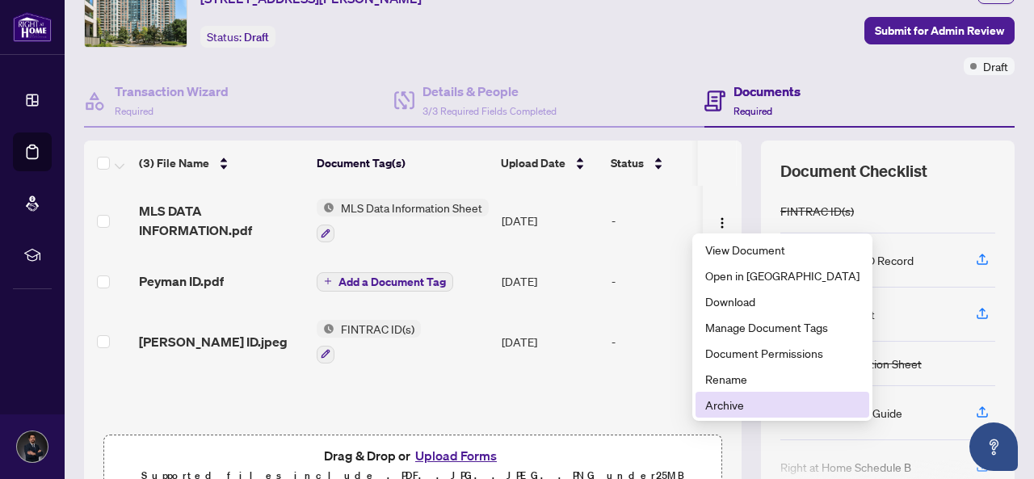
click at [715, 407] on span "Archive" at bounding box center [782, 405] width 154 height 18
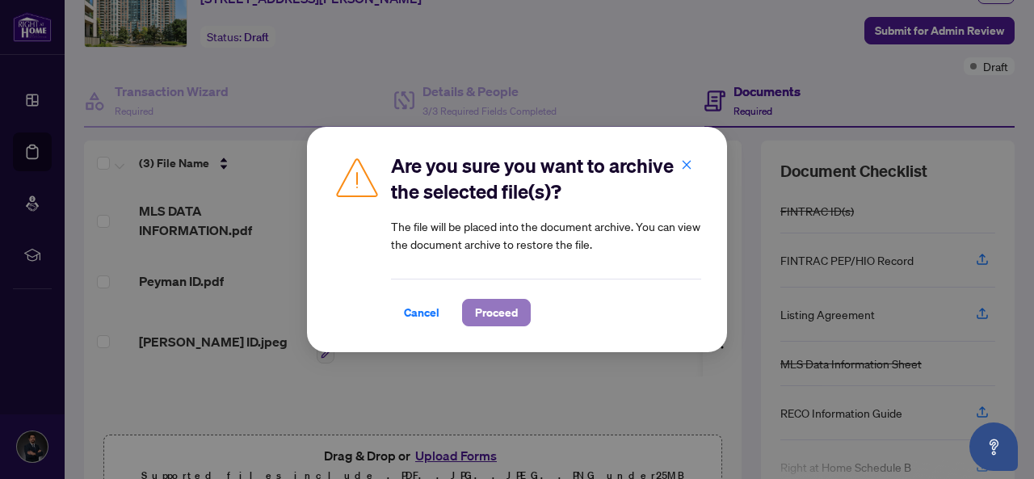
click at [518, 311] on button "Proceed" at bounding box center [496, 312] width 69 height 27
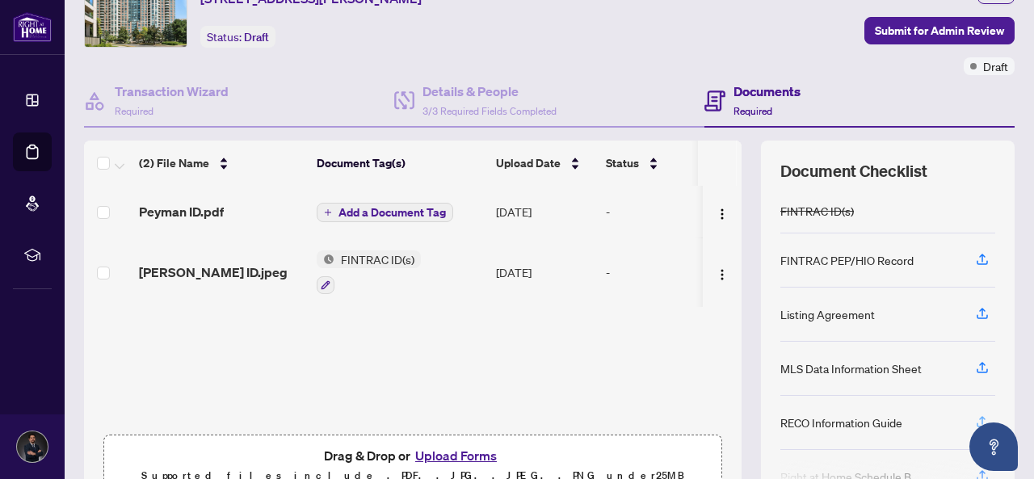
click at [975, 418] on icon "button" at bounding box center [982, 421] width 15 height 15
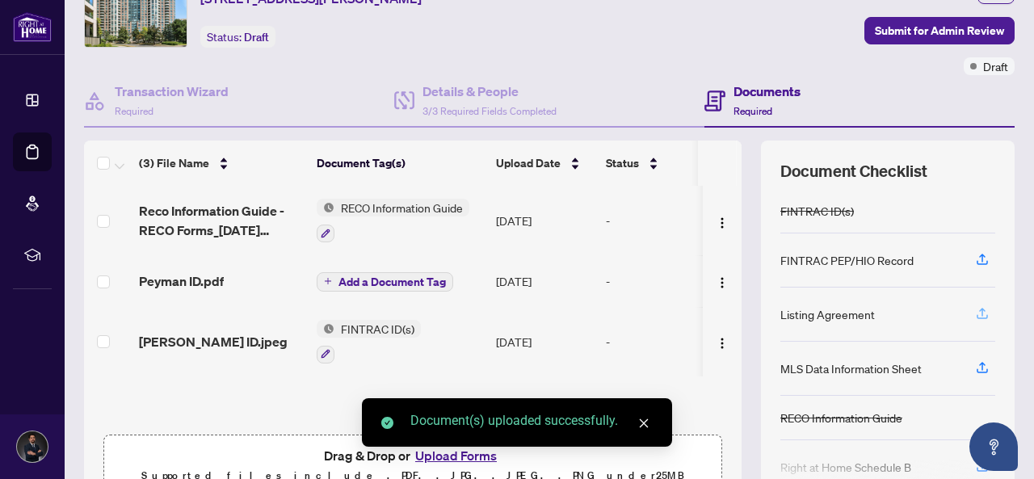
click at [976, 314] on icon "button" at bounding box center [981, 316] width 11 height 4
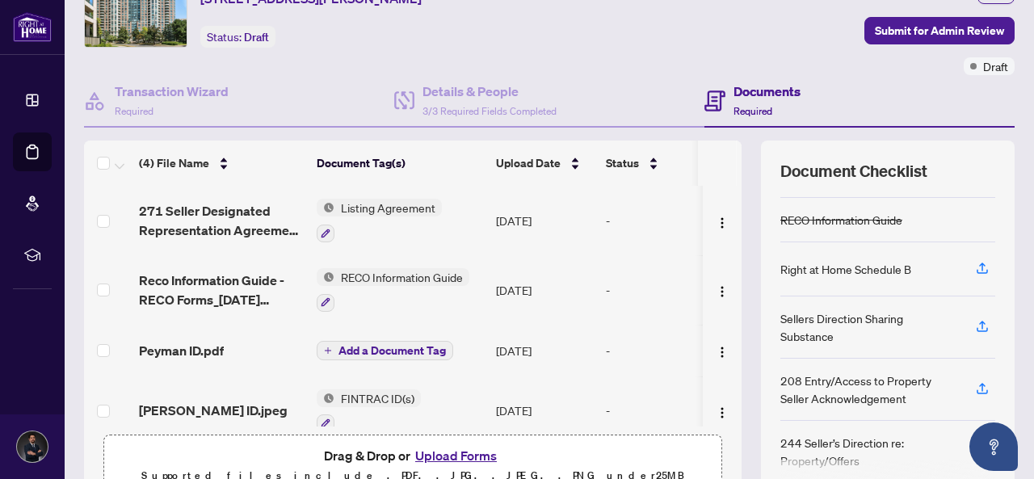
scroll to position [107, 0]
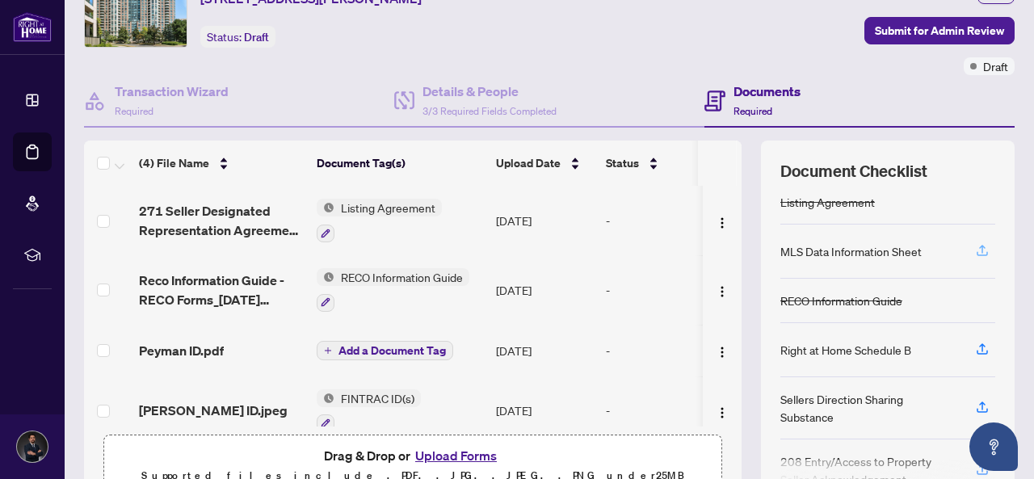
click at [979, 246] on icon "button" at bounding box center [982, 249] width 6 height 8
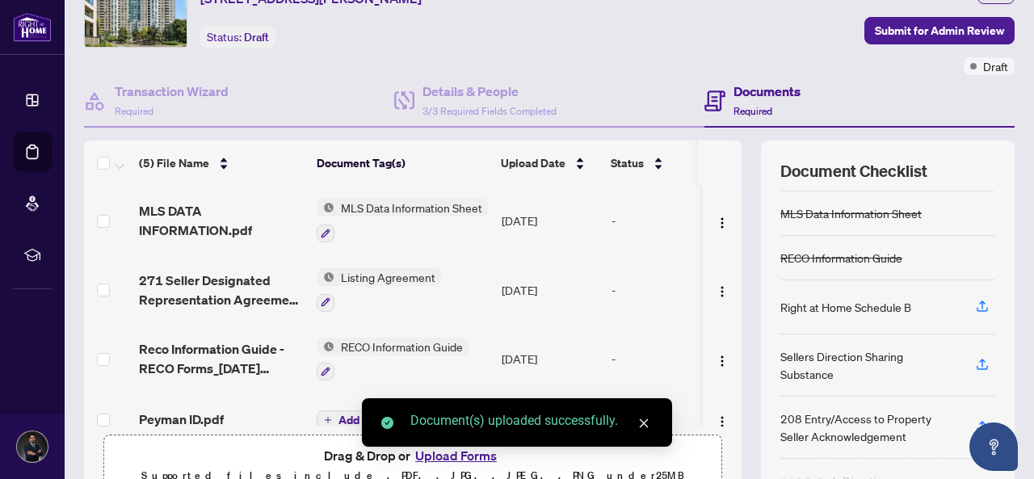
scroll to position [161, 0]
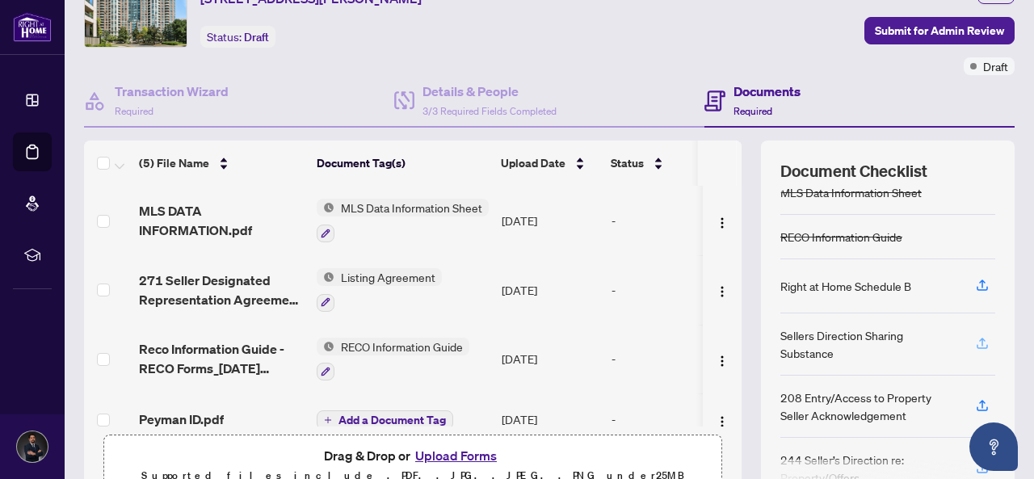
click at [975, 336] on icon "button" at bounding box center [982, 343] width 15 height 15
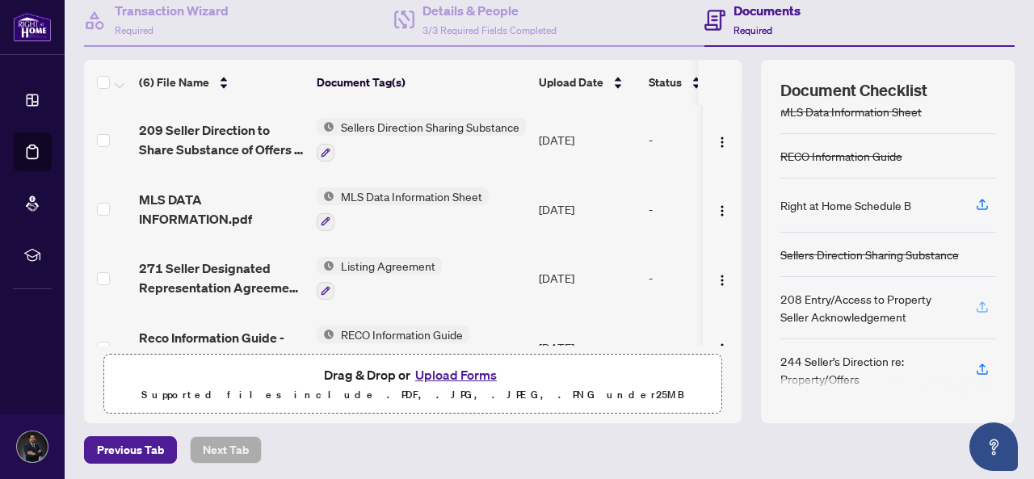
click at [975, 304] on icon "button" at bounding box center [982, 307] width 15 height 15
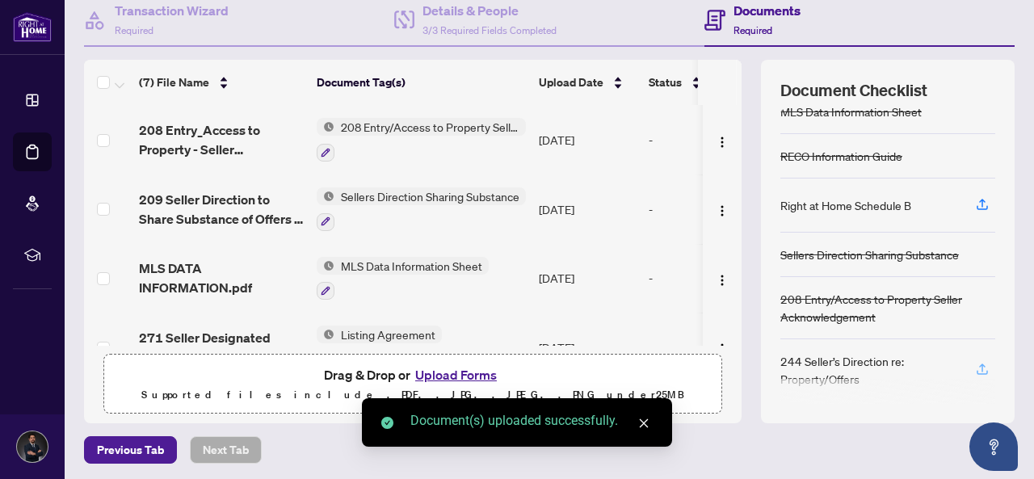
click at [979, 363] on icon "button" at bounding box center [982, 367] width 6 height 8
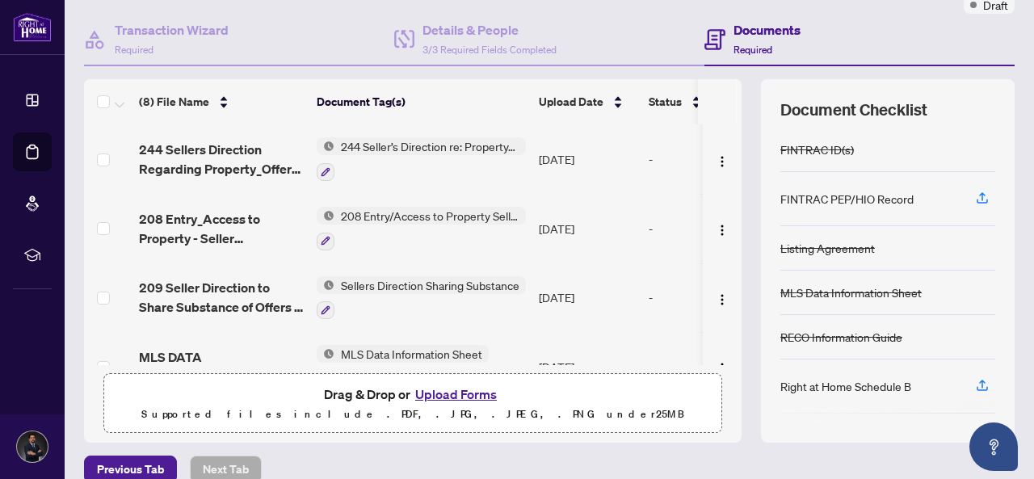
scroll to position [219, 0]
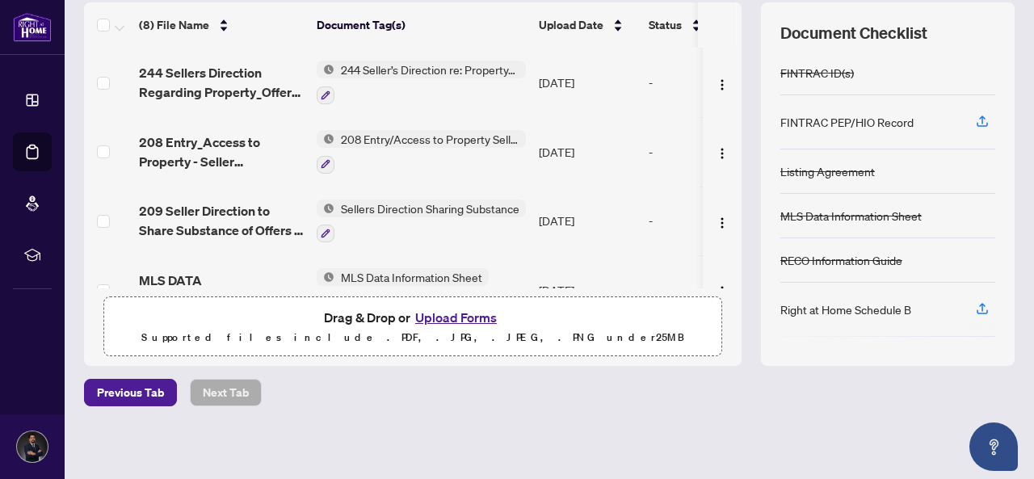
drag, startPoint x: 660, startPoint y: 312, endPoint x: 493, endPoint y: 326, distance: 167.7
drag, startPoint x: 493, startPoint y: 326, endPoint x: 447, endPoint y: 314, distance: 46.8
click at [447, 314] on button "Upload Forms" at bounding box center [455, 317] width 91 height 21
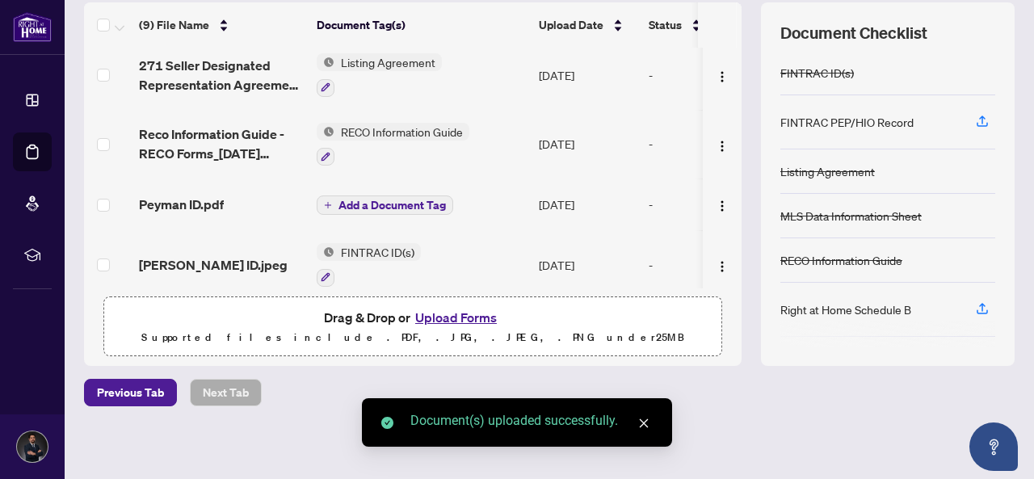
scroll to position [362, 0]
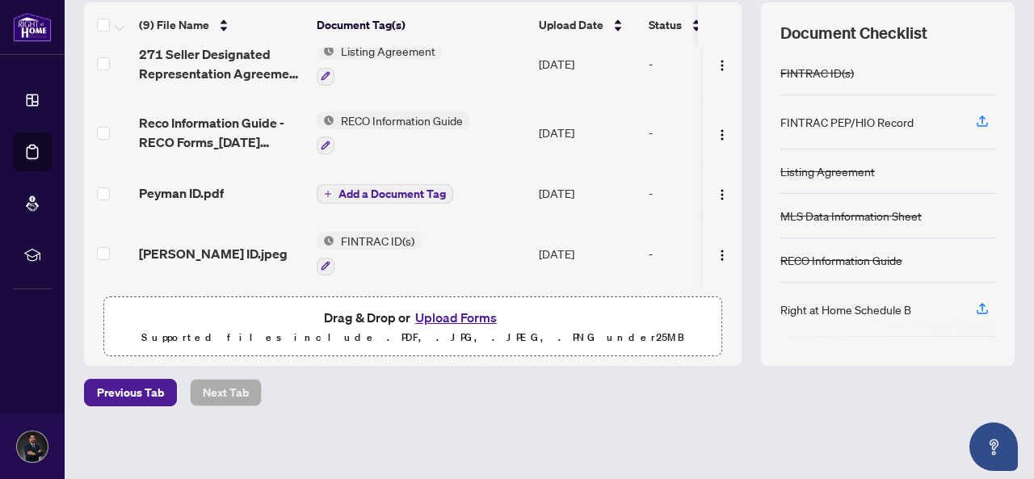
click at [426, 314] on button "Upload Forms" at bounding box center [455, 317] width 91 height 21
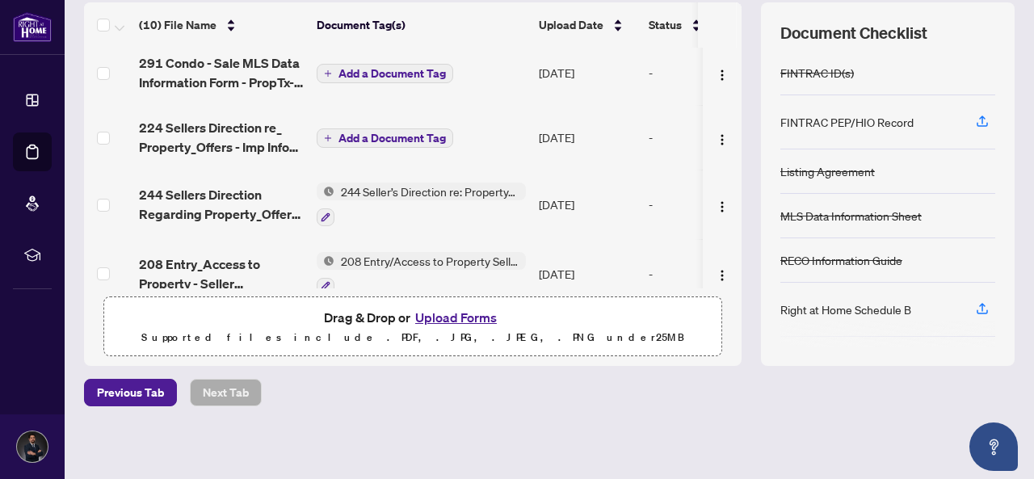
scroll to position [0, 0]
